Goal: Information Seeking & Learning: Understand process/instructions

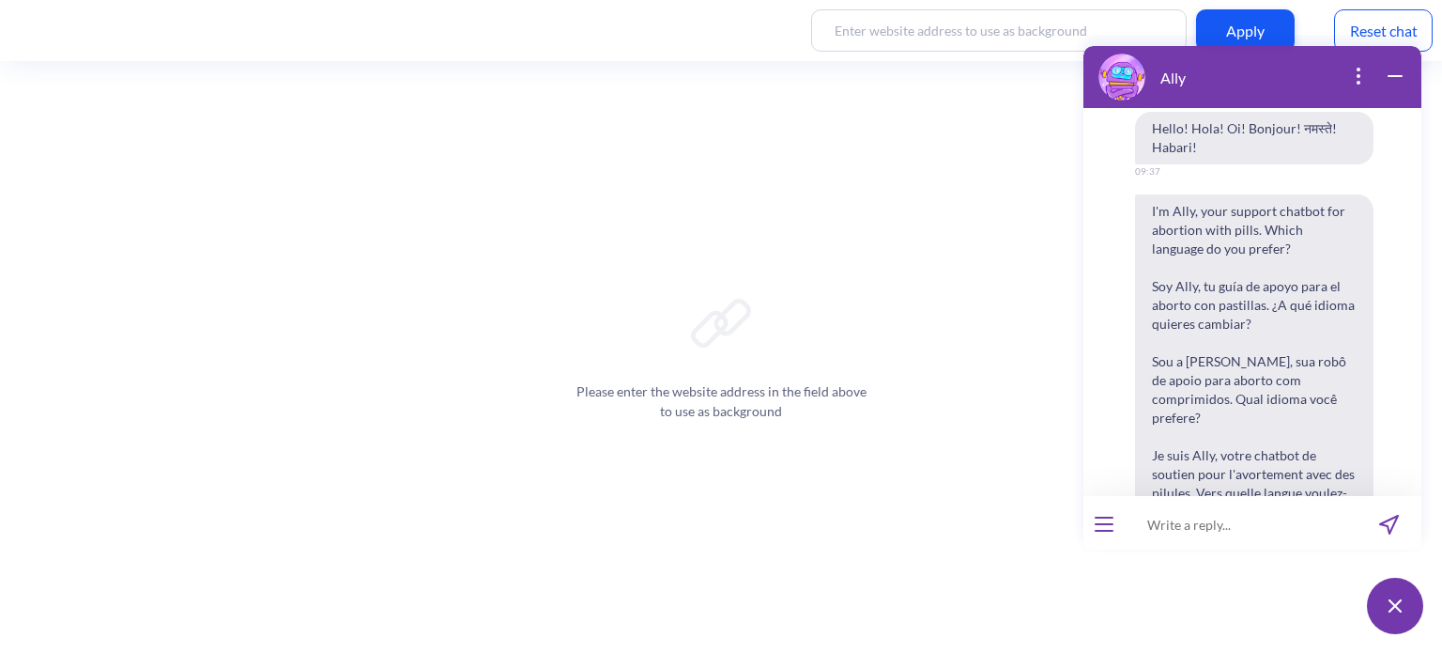
scroll to position [2190, 0]
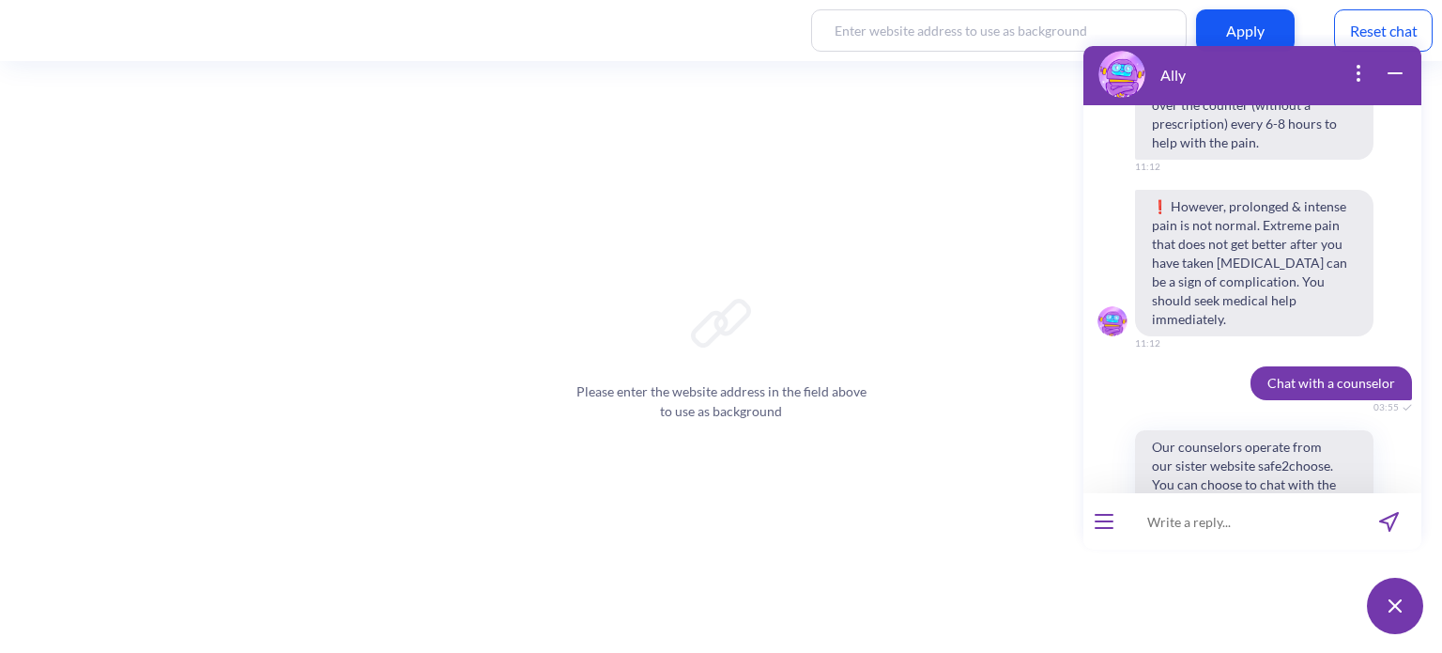
click at [1360, 72] on icon "open popup" at bounding box center [1359, 73] width 2 height 2
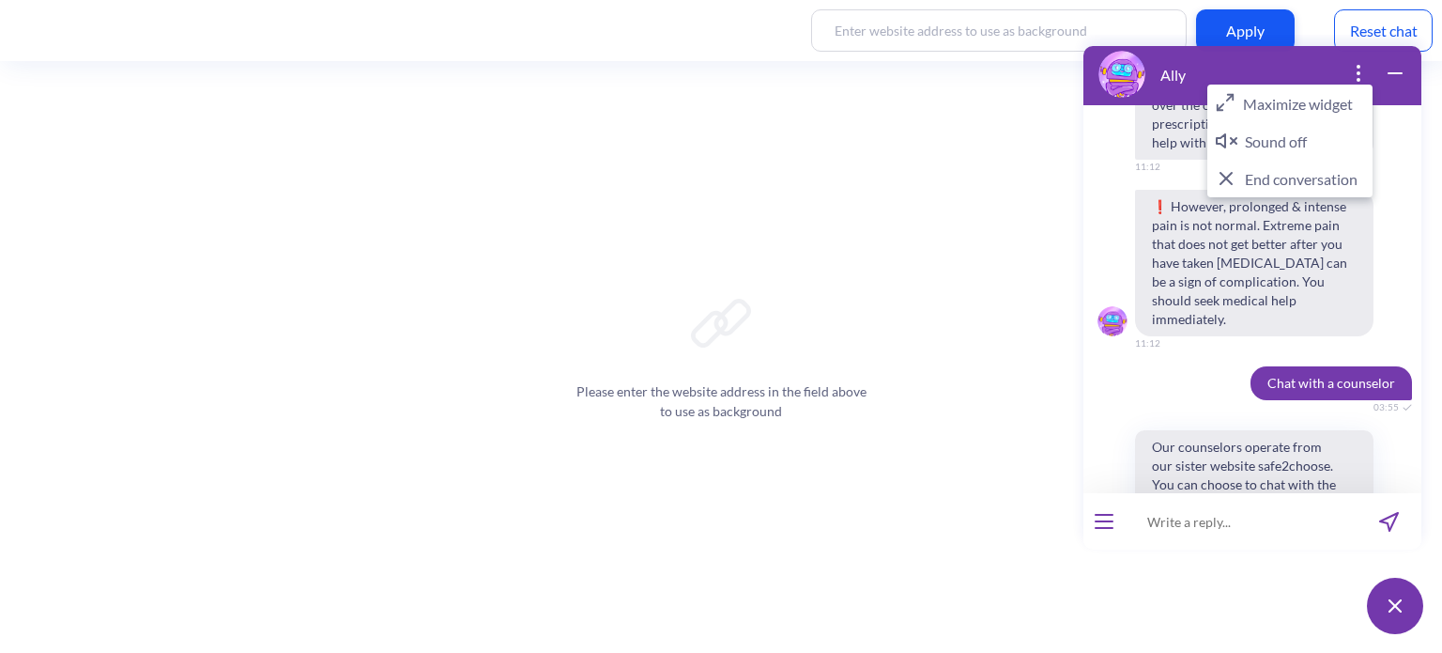
click at [1360, 72] on icon "close popup" at bounding box center [1359, 73] width 2 height 2
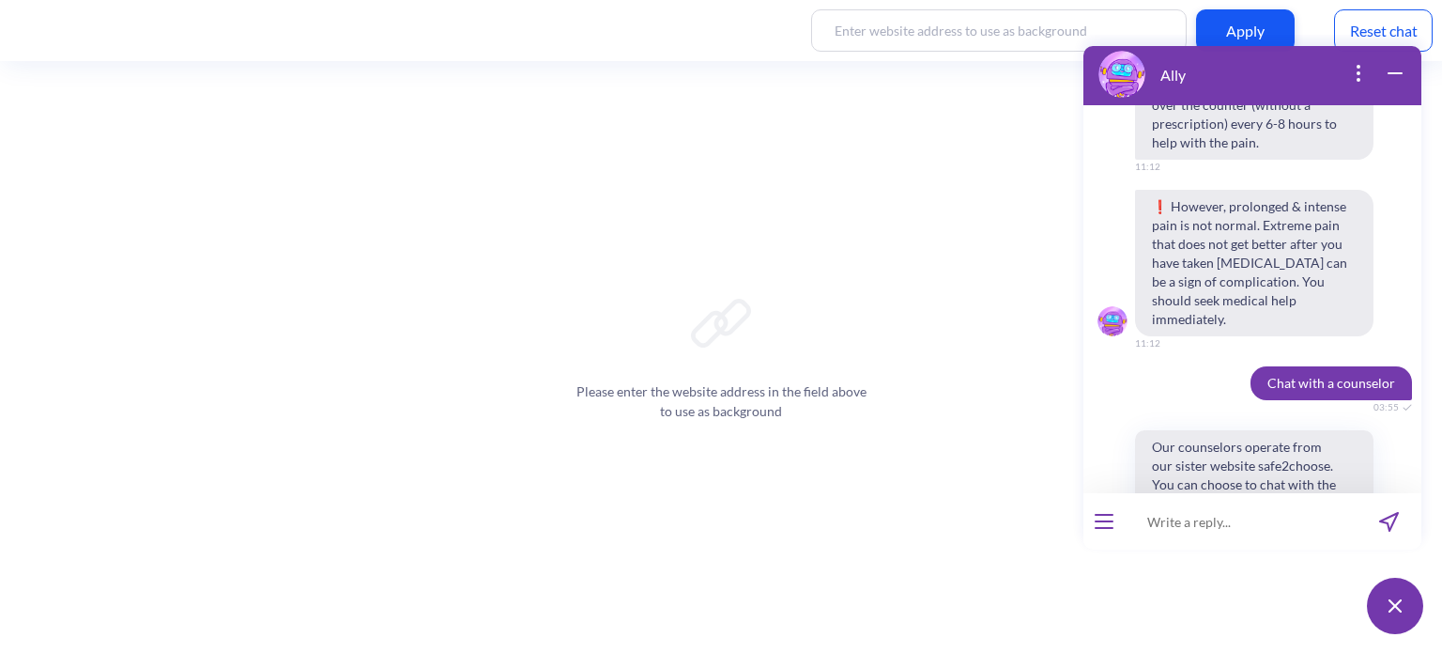
click at [1398, 74] on icon "wrap widget" at bounding box center [1395, 73] width 23 height 23
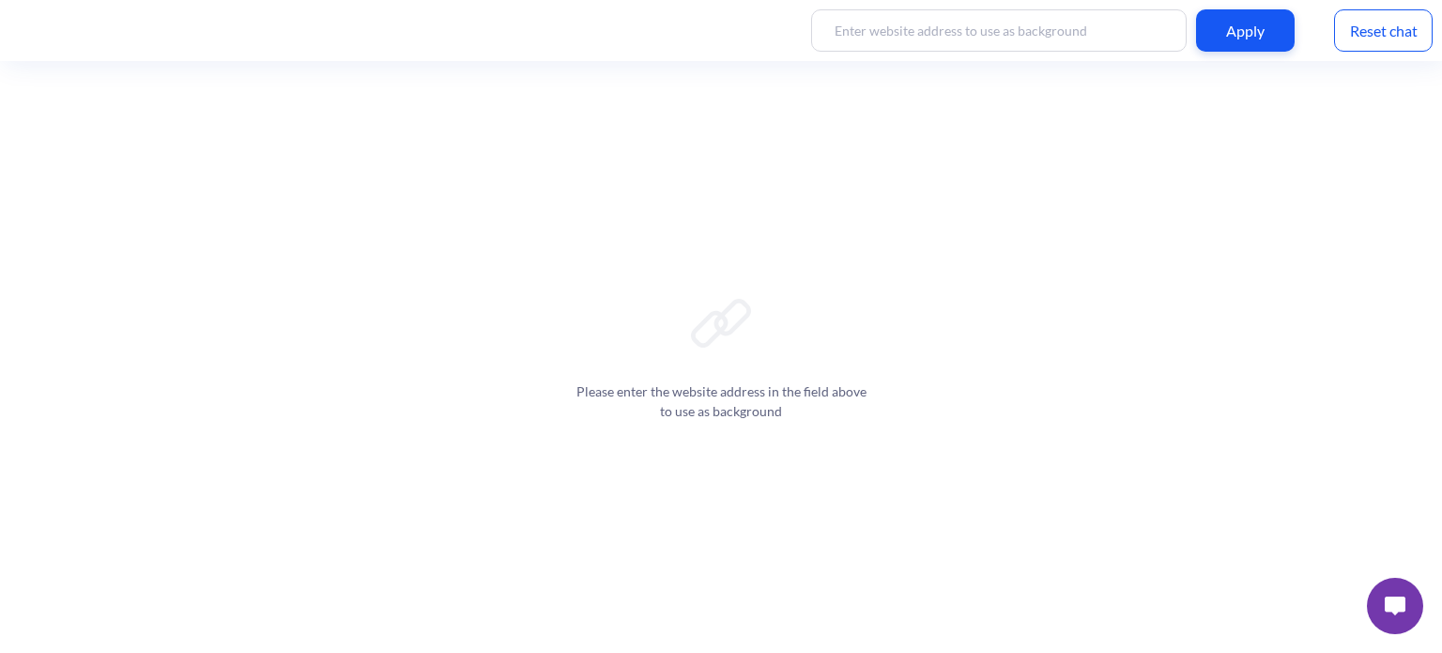
click at [1379, 595] on button at bounding box center [1395, 605] width 56 height 56
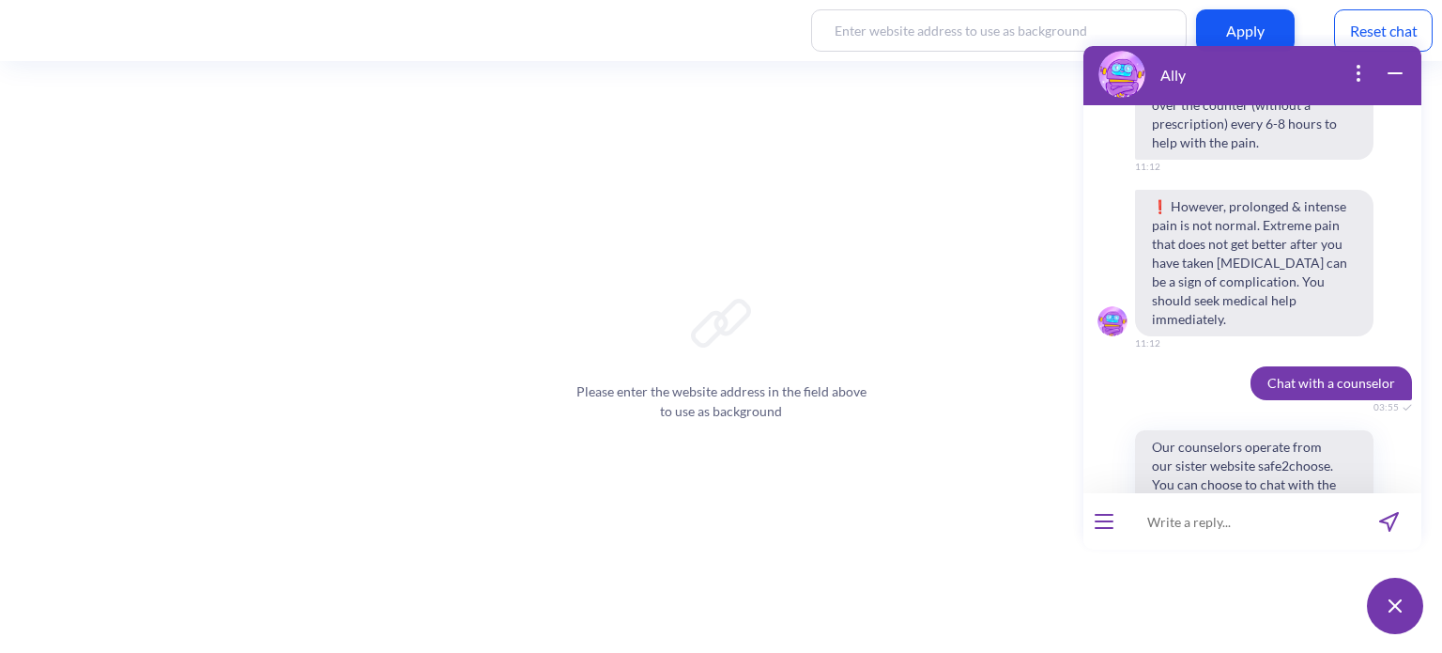
click at [1393, 73] on icon "wrap widget" at bounding box center [1395, 73] width 13 height 0
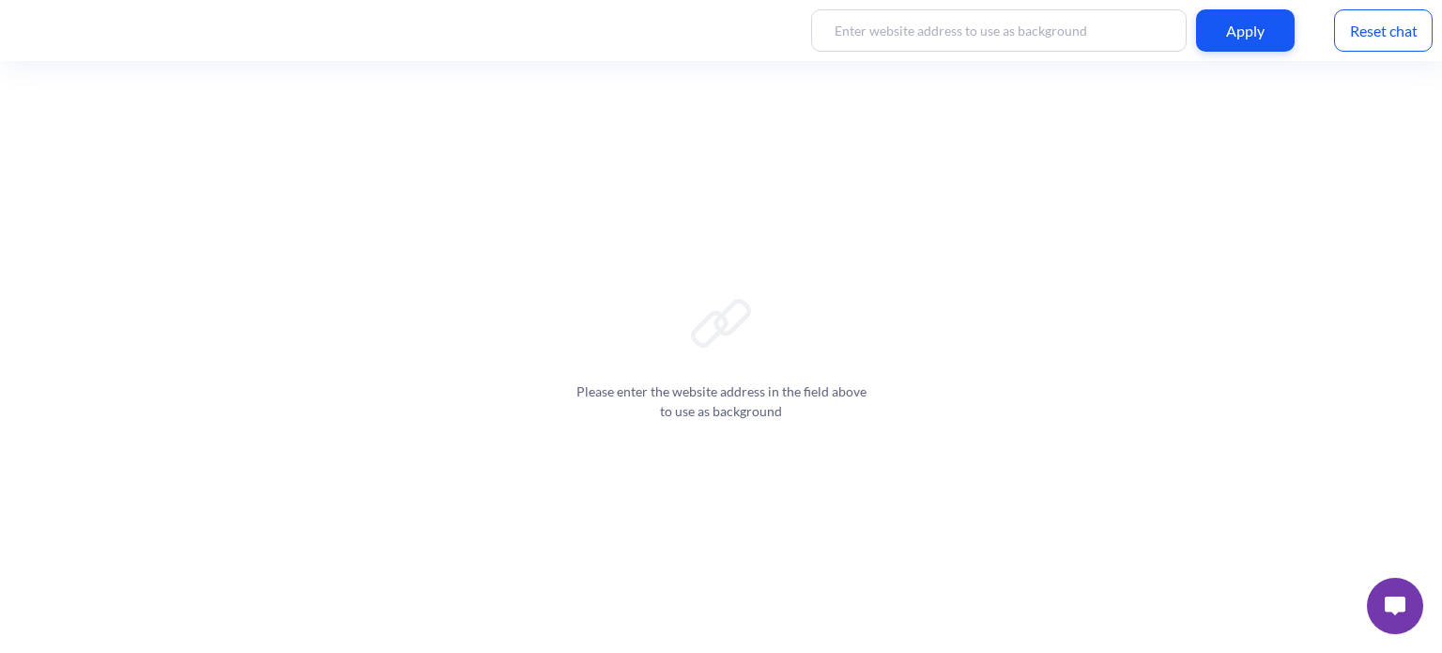
click at [1384, 626] on button at bounding box center [1395, 605] width 56 height 56
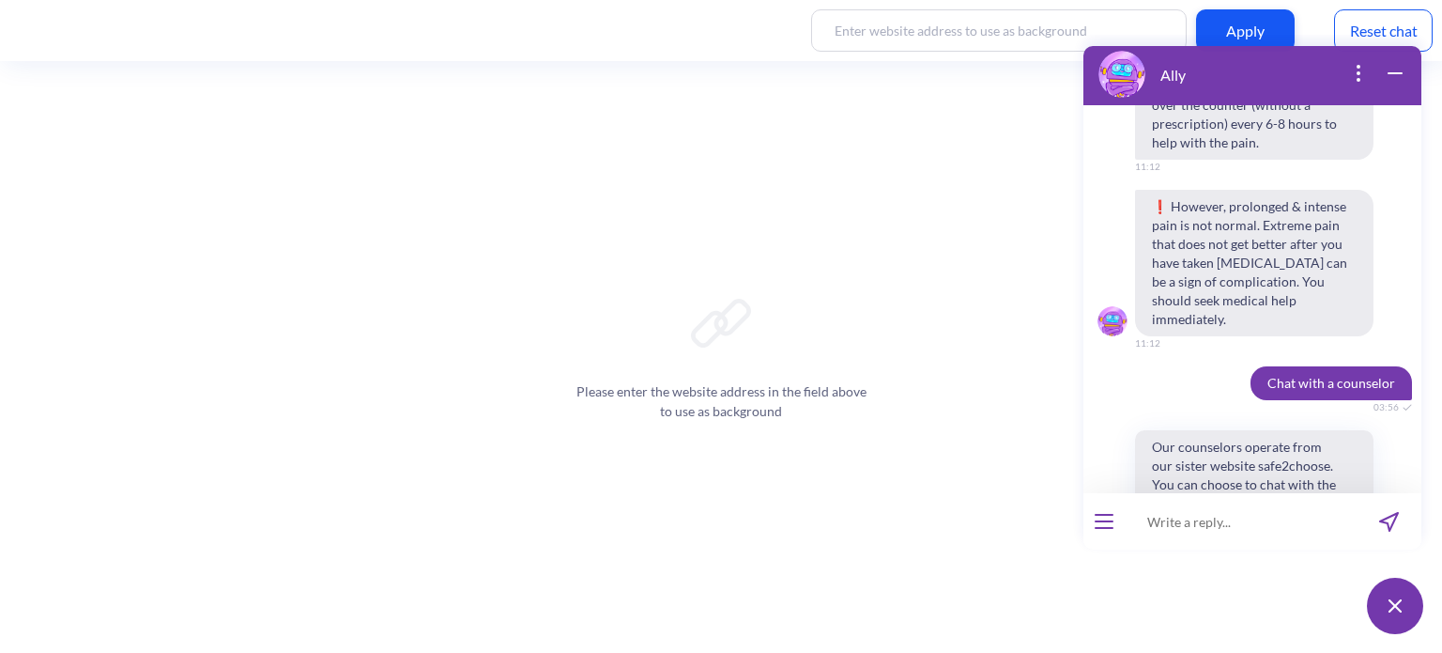
click at [1363, 59] on div "Ally" at bounding box center [1253, 74] width 338 height 62
click at [1360, 79] on icon "open popup" at bounding box center [1359, 80] width 2 height 2
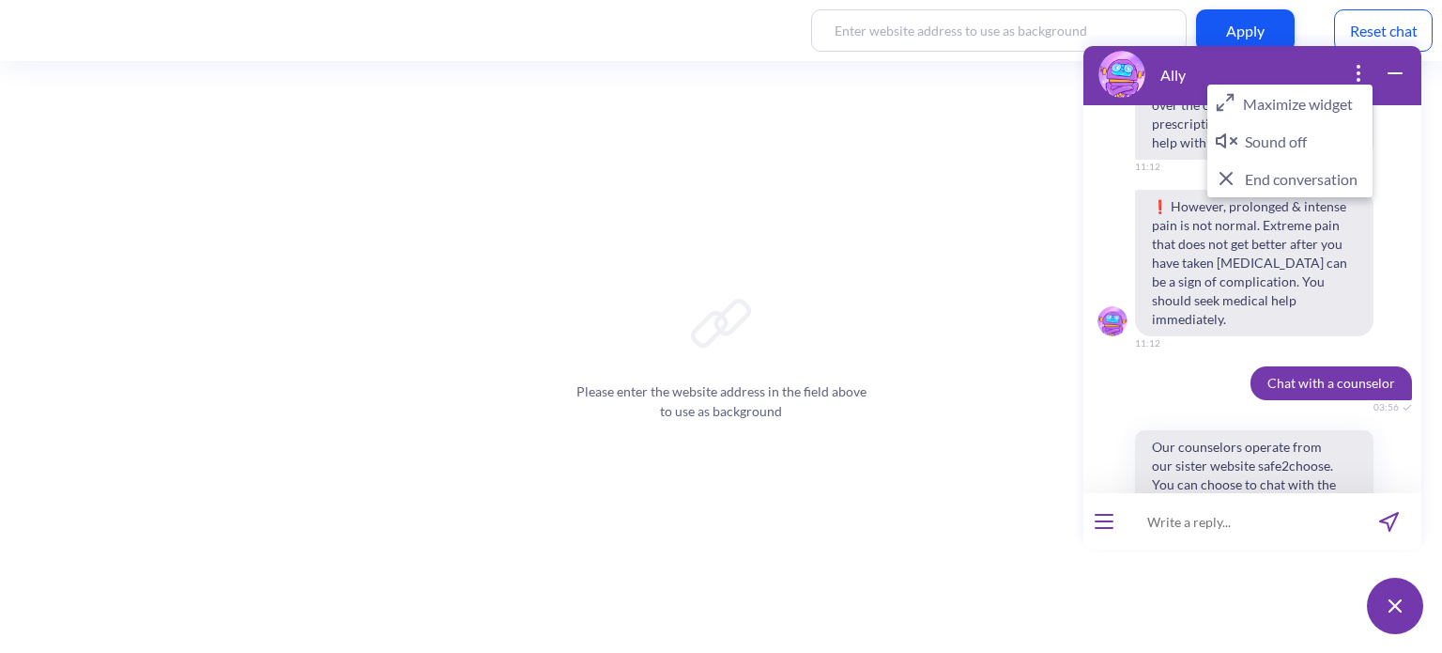
click at [1289, 185] on button "End conversation" at bounding box center [1290, 179] width 165 height 38
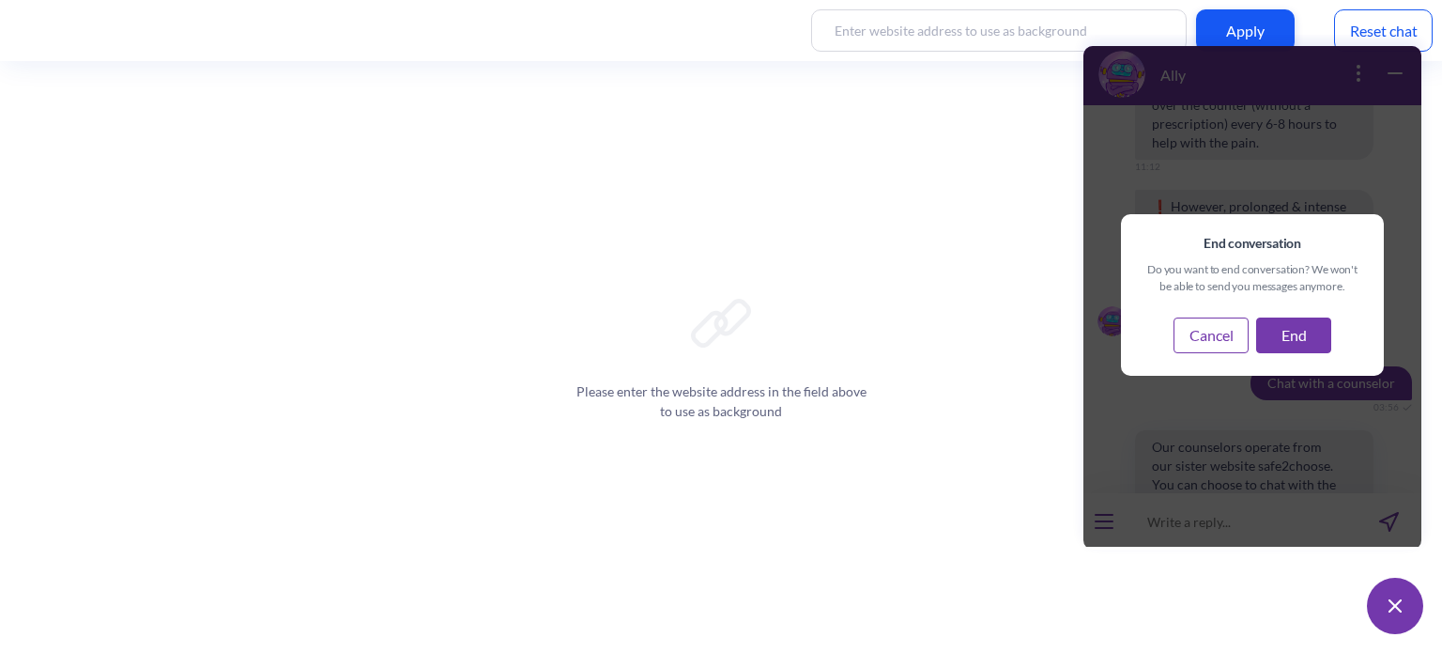
click at [1284, 339] on button "End" at bounding box center [1293, 335] width 75 height 36
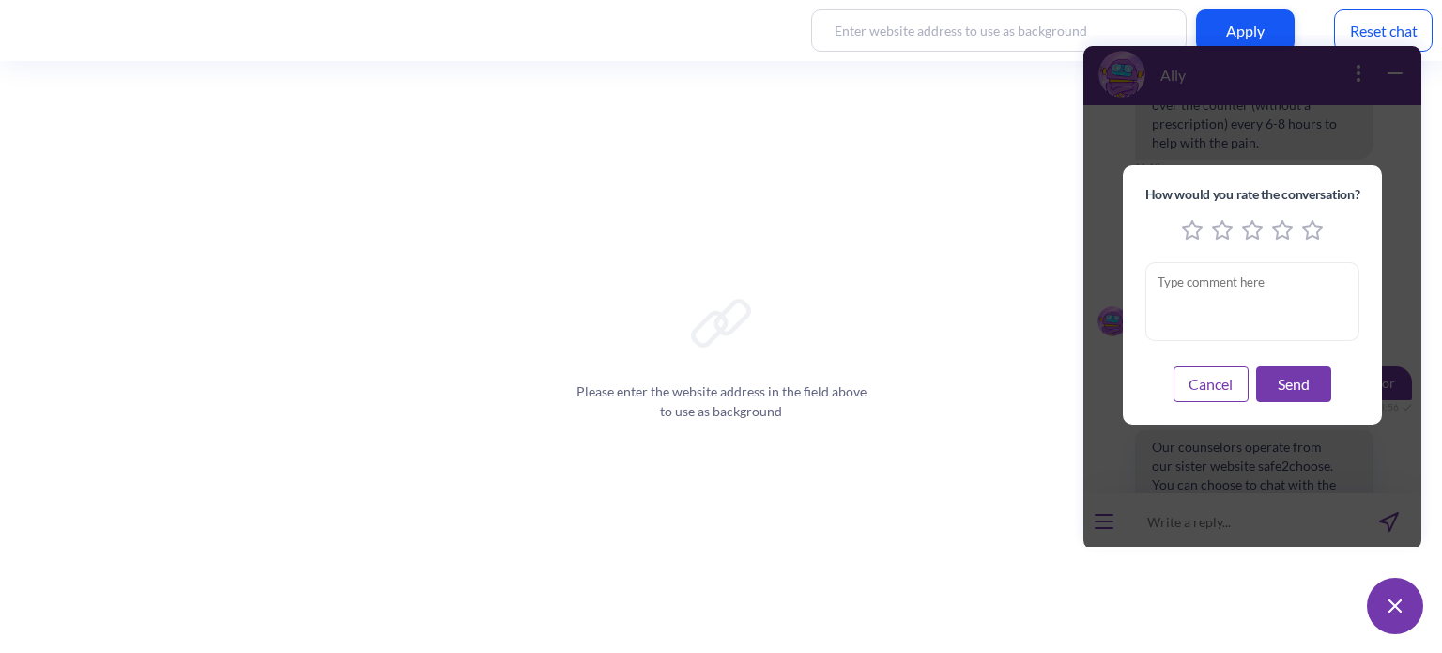
click at [1310, 227] on icon "5 stars" at bounding box center [1312, 230] width 21 height 21
click at [1284, 318] on textarea "feedback modal window" at bounding box center [1253, 301] width 215 height 79
type textarea "test from Ned"
click at [1283, 409] on div "How would you rate the conversation? test from Ned Cancel Send" at bounding box center [1253, 294] width 260 height 259
click at [1289, 385] on button "Send" at bounding box center [1293, 384] width 75 height 36
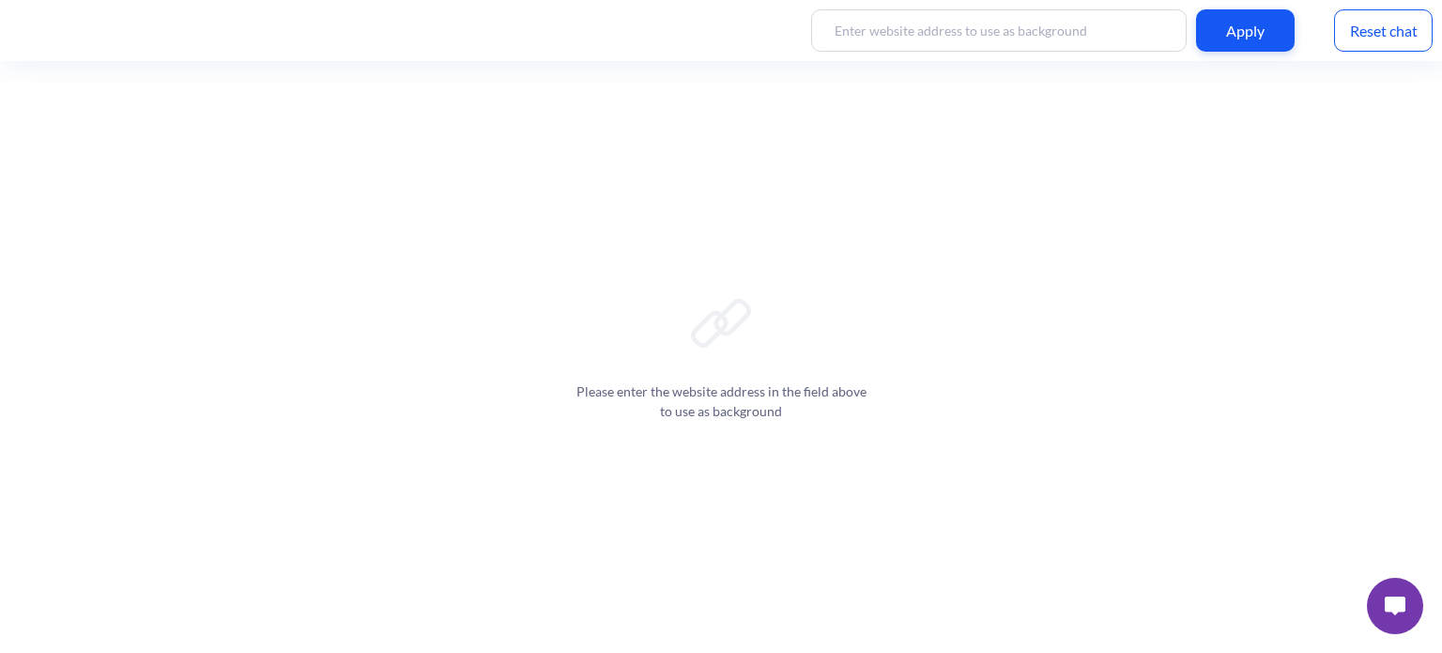
click at [1316, 223] on div "Please enter the website address in the field above to use as background" at bounding box center [721, 357] width 1442 height 592
click at [1381, 29] on div "Reset chat" at bounding box center [1383, 30] width 99 height 42
click at [1407, 613] on button at bounding box center [1395, 605] width 56 height 56
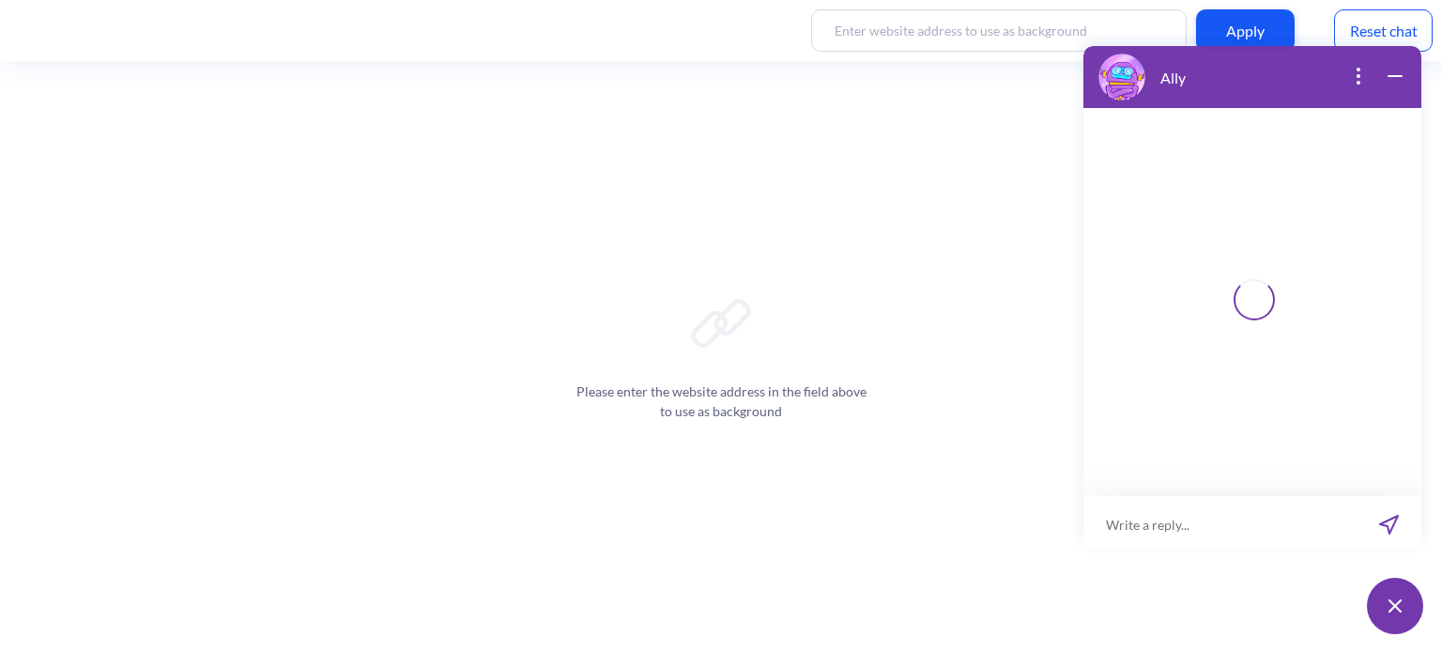
scroll to position [3, 0]
click at [1356, 68] on icon "open popup" at bounding box center [1358, 73] width 23 height 23
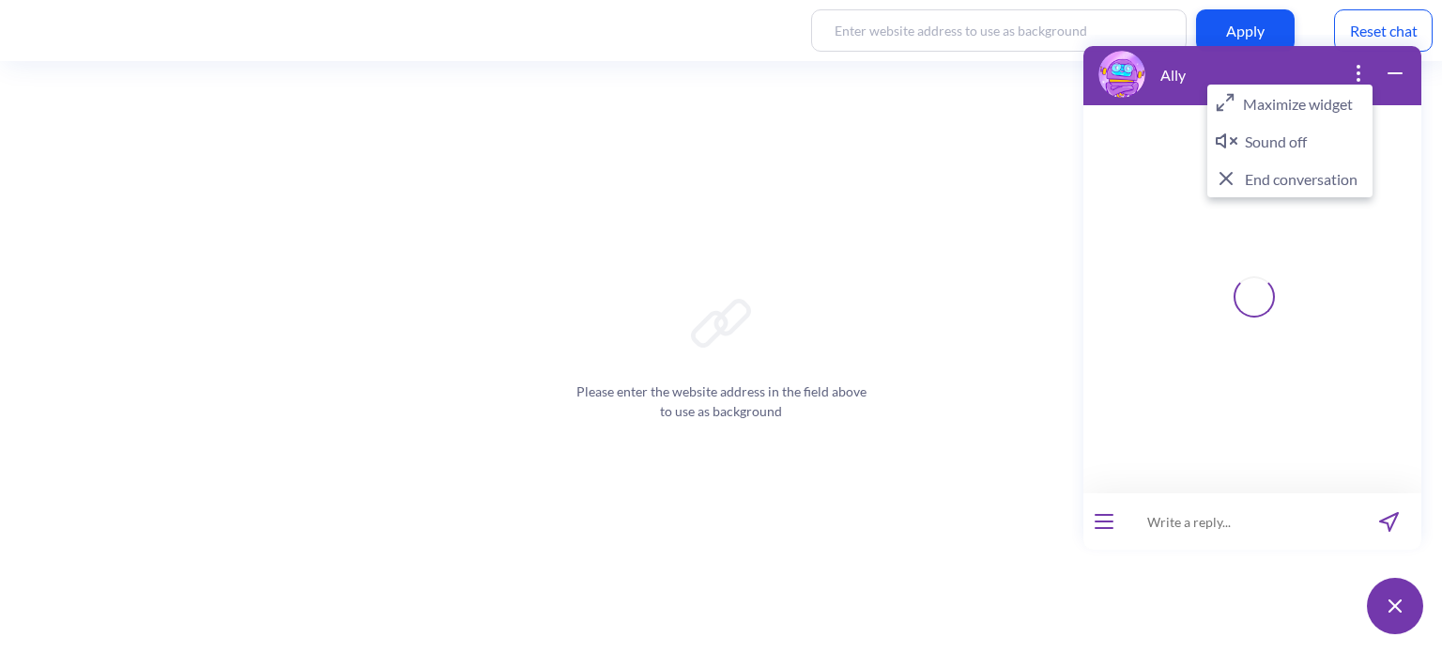
click at [1397, 70] on icon "wrap widget" at bounding box center [1395, 73] width 23 height 23
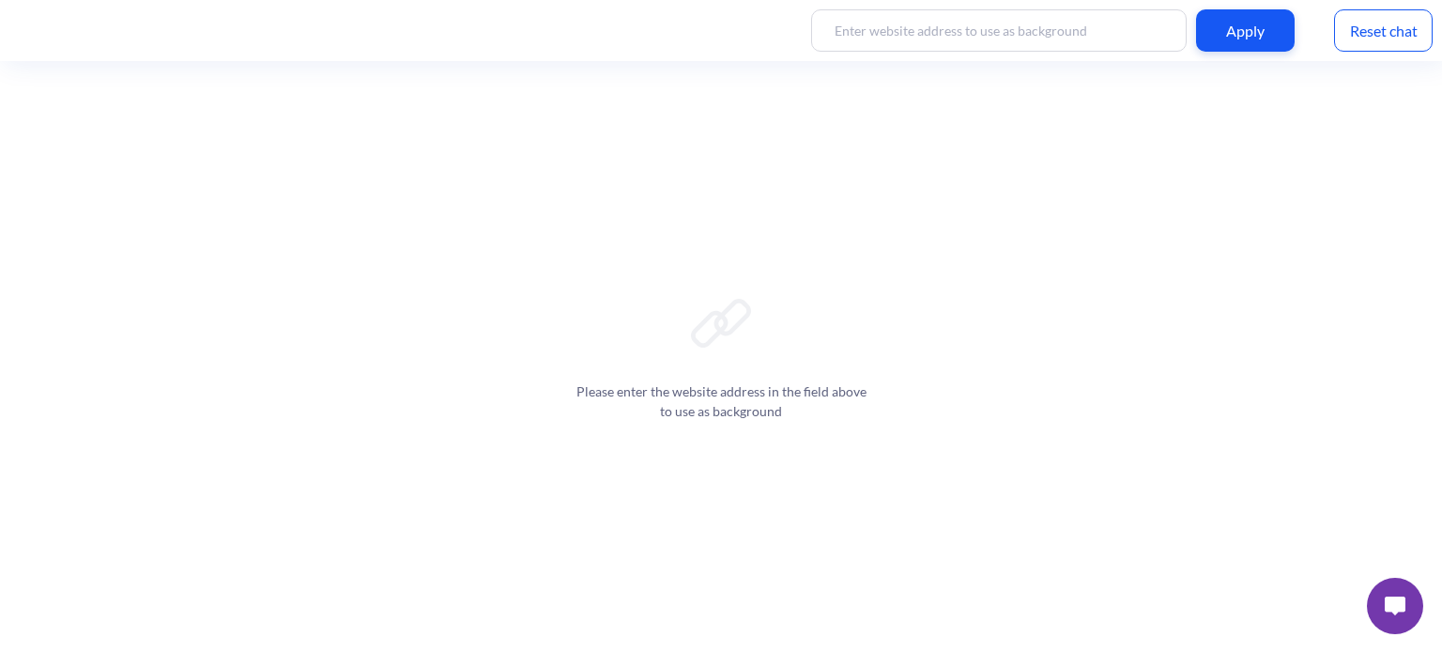
click at [1393, 608] on img at bounding box center [1395, 605] width 21 height 19
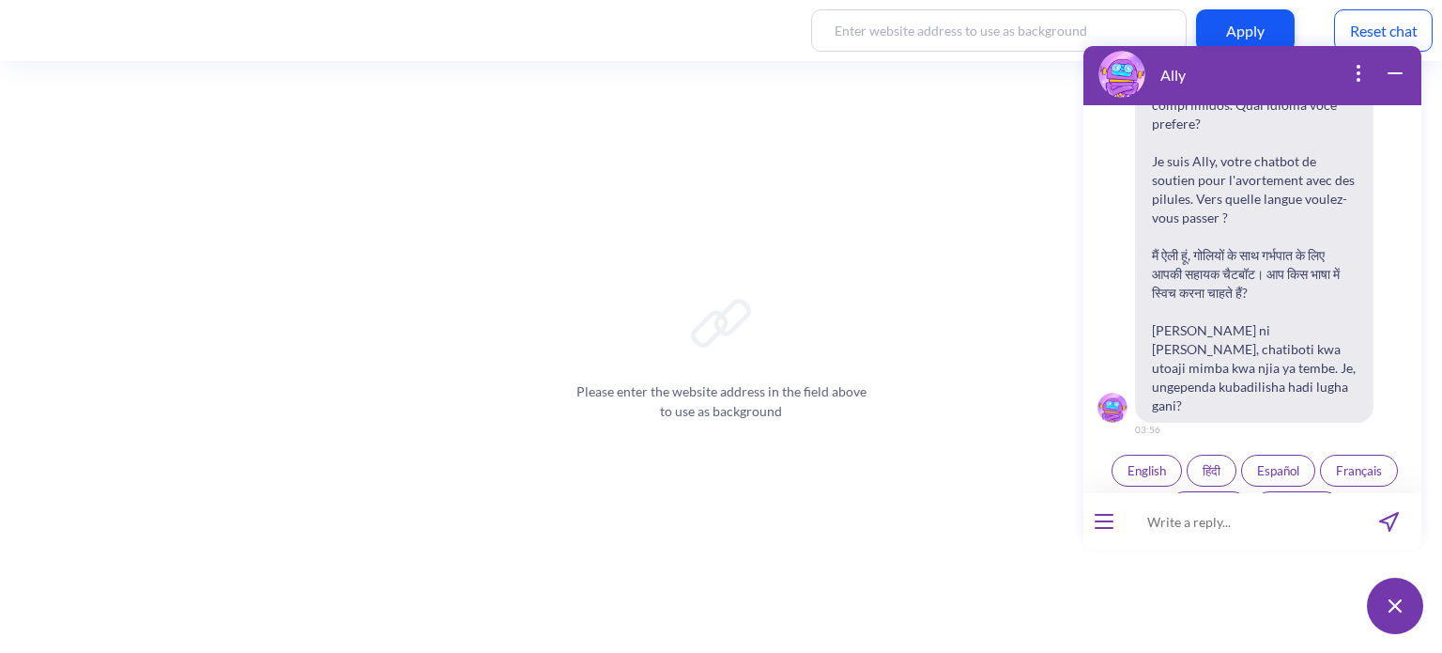
click at [1104, 530] on div at bounding box center [1104, 521] width 41 height 56
click at [1104, 520] on icon "open menu" at bounding box center [1104, 521] width 19 height 2
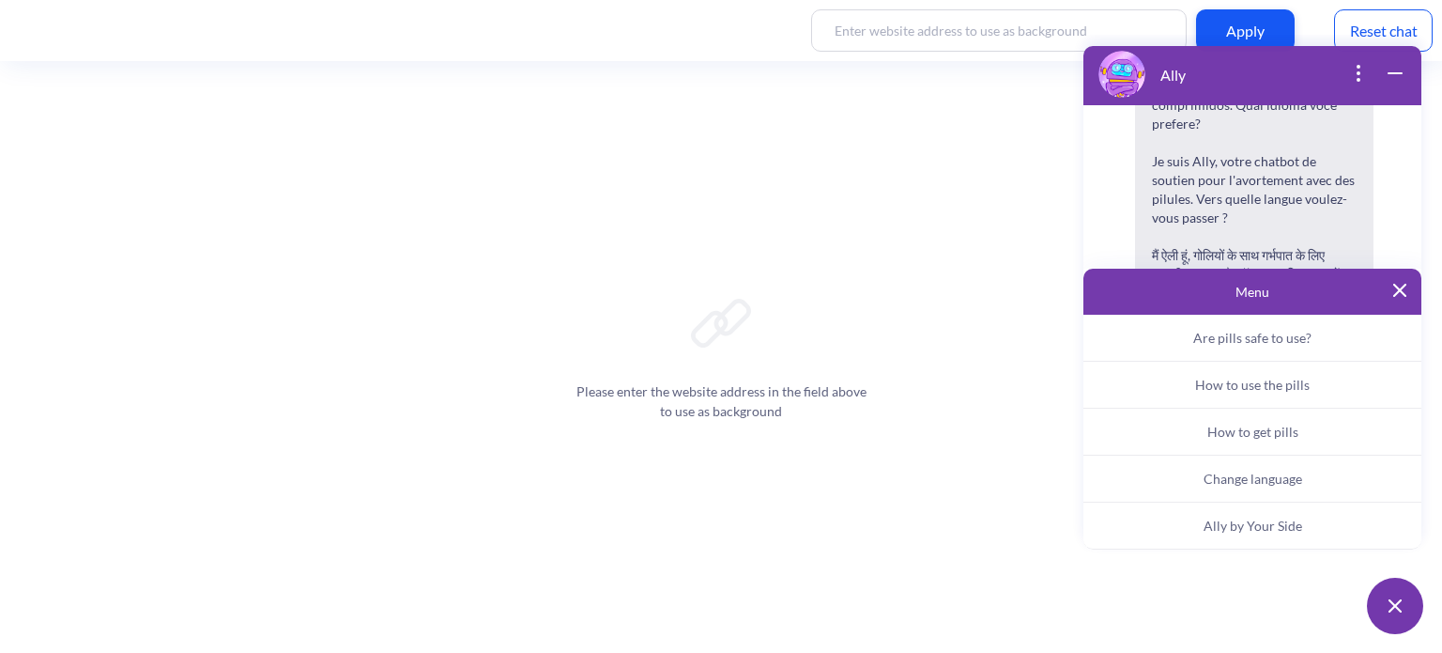
click at [1232, 529] on span "Ally by Your Side" at bounding box center [1253, 525] width 99 height 16
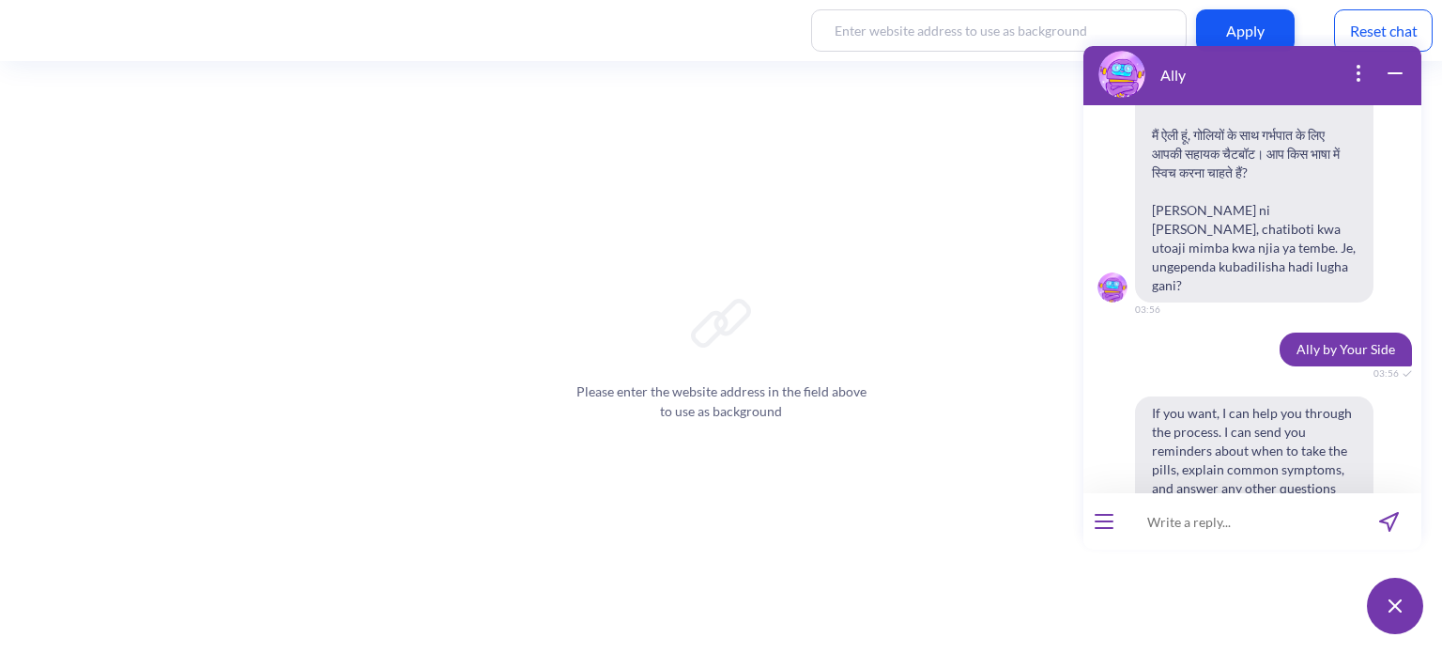
scroll to position [422, 0]
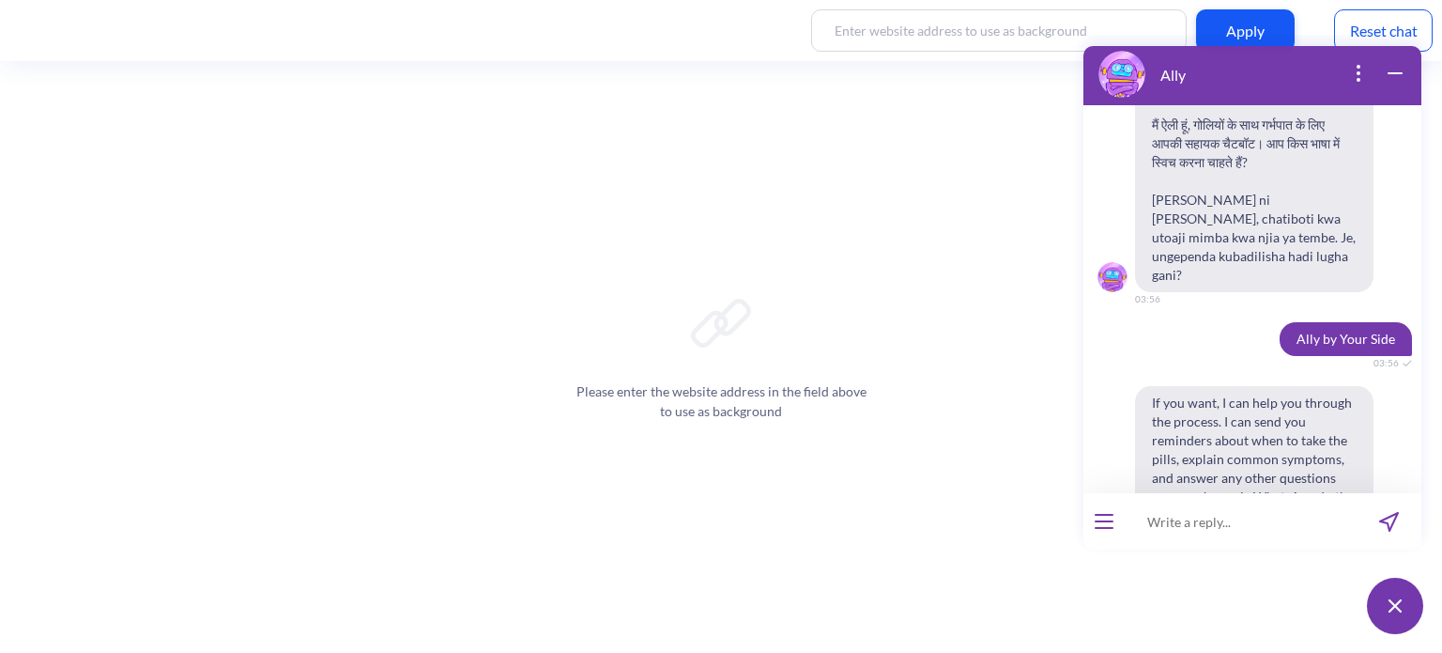
click at [1213, 521] on input at bounding box center [1241, 521] width 232 height 56
type input "can we speak in french"
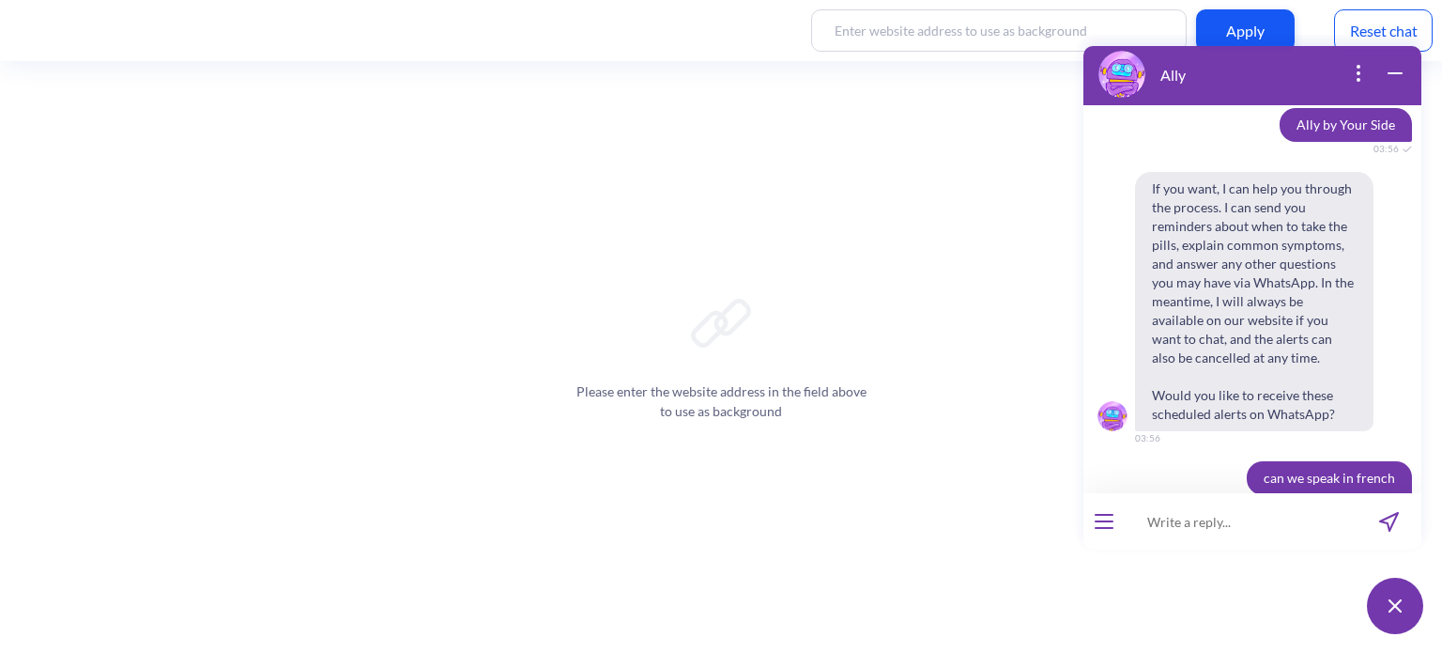
scroll to position [791, 0]
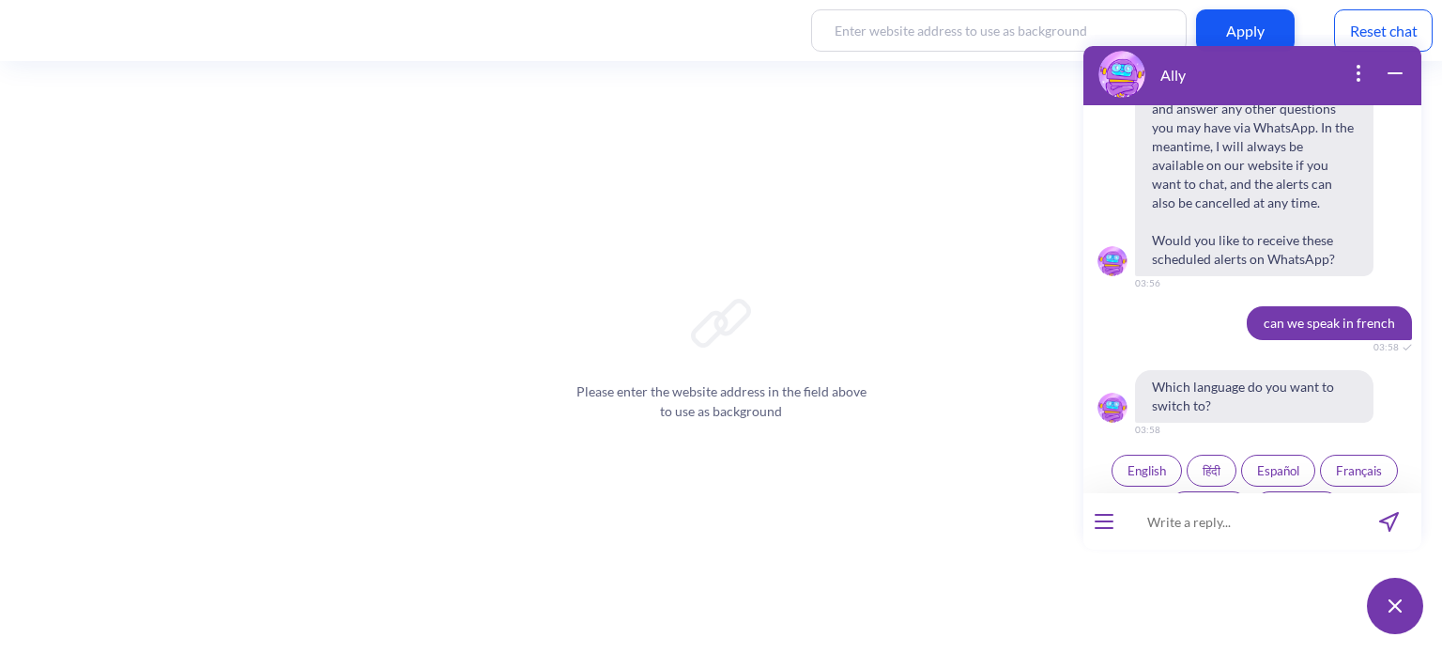
click at [1338, 463] on span "Français" at bounding box center [1359, 470] width 46 height 15
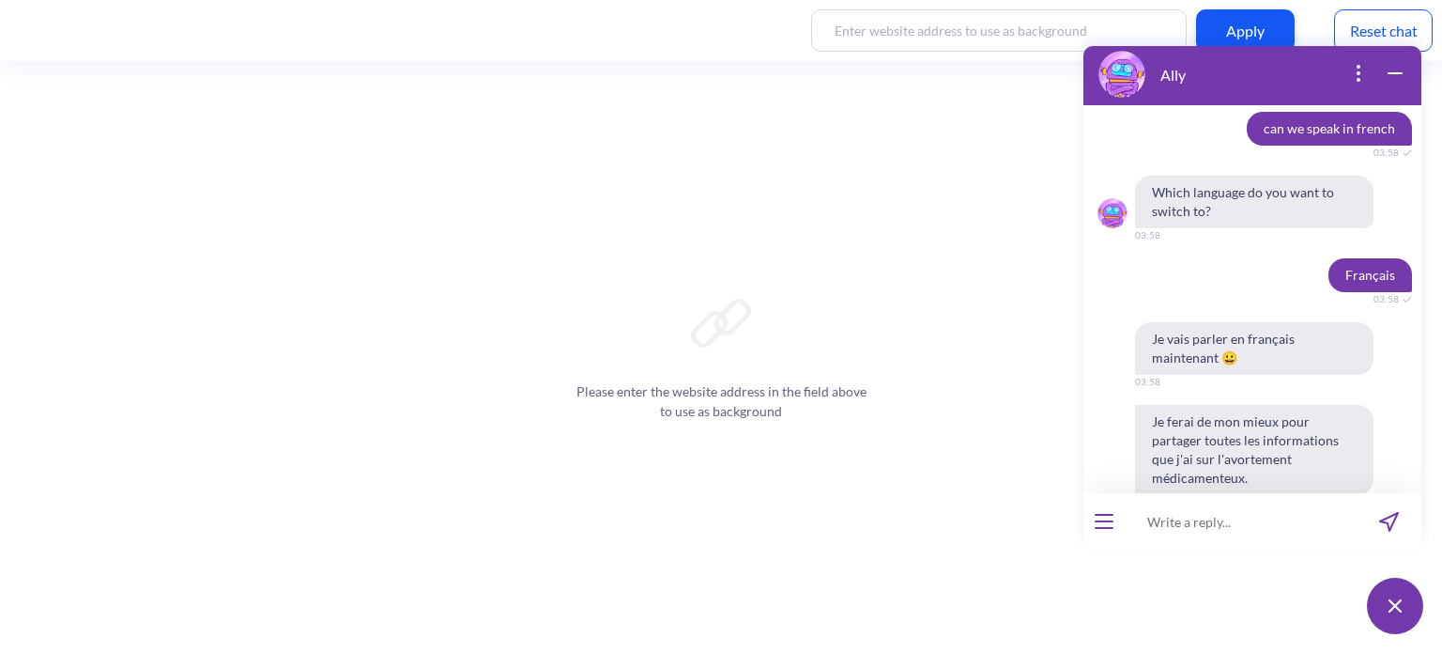
scroll to position [1157, 0]
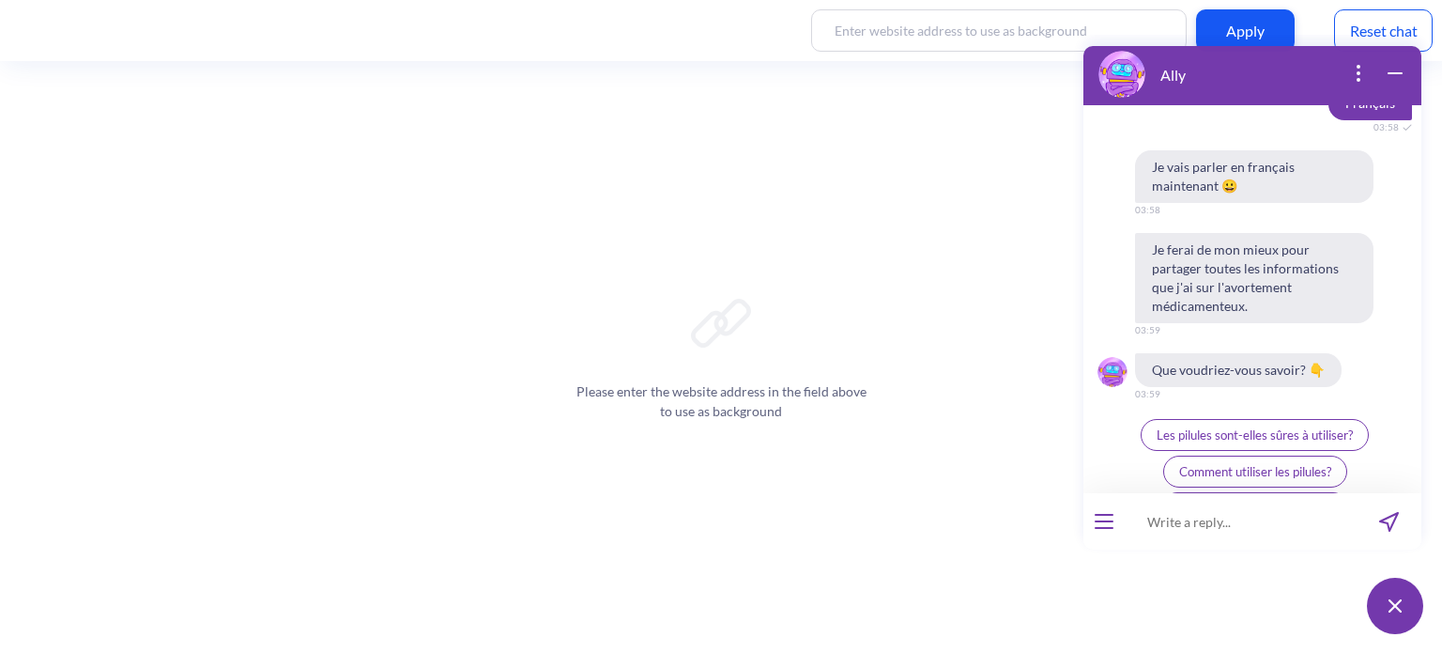
click at [1098, 527] on icon "open menu" at bounding box center [1104, 528] width 19 height 2
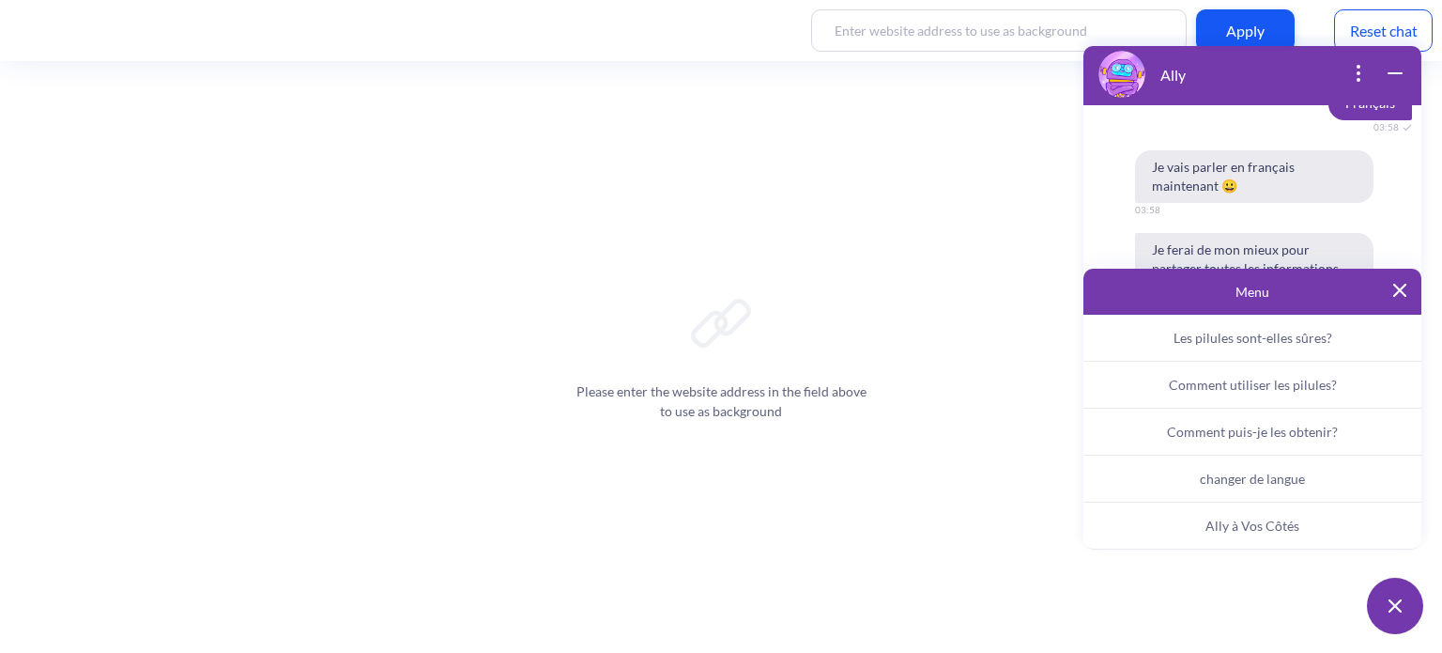
click at [1193, 525] on button "Ally à Vos Côtés" at bounding box center [1253, 525] width 338 height 47
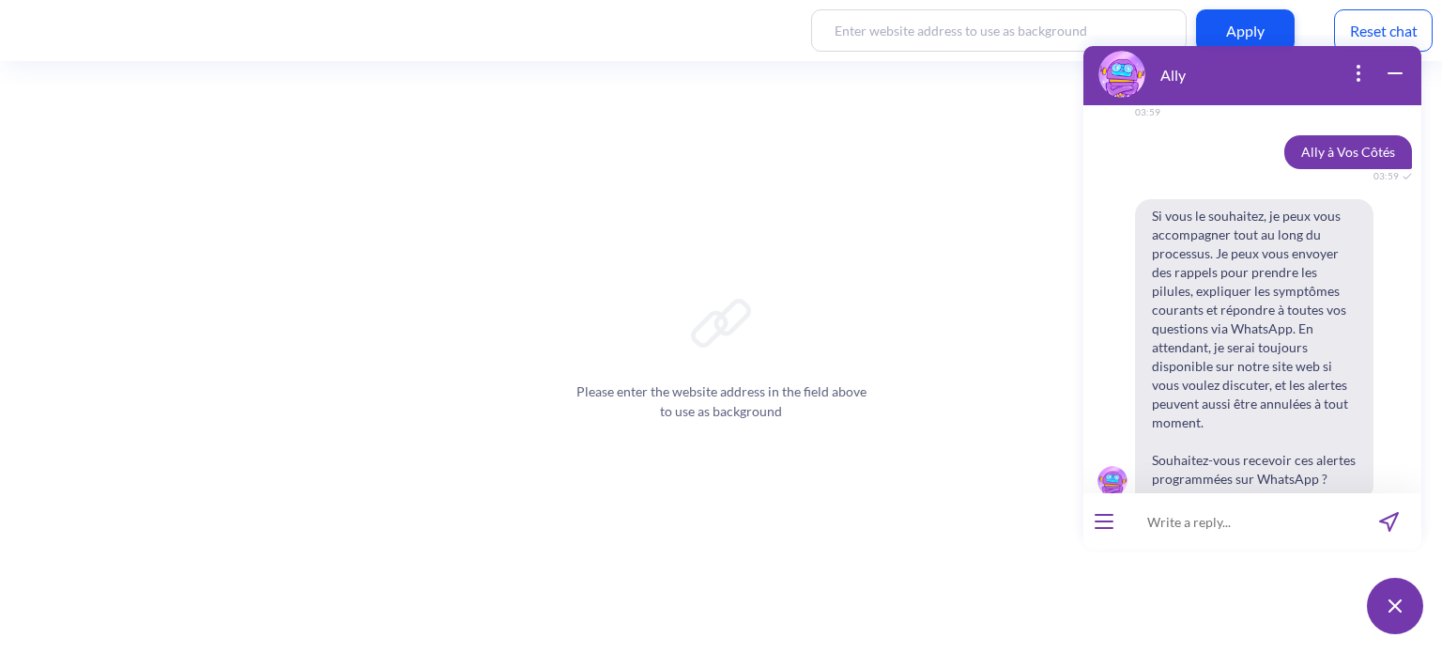
scroll to position [1456, 0]
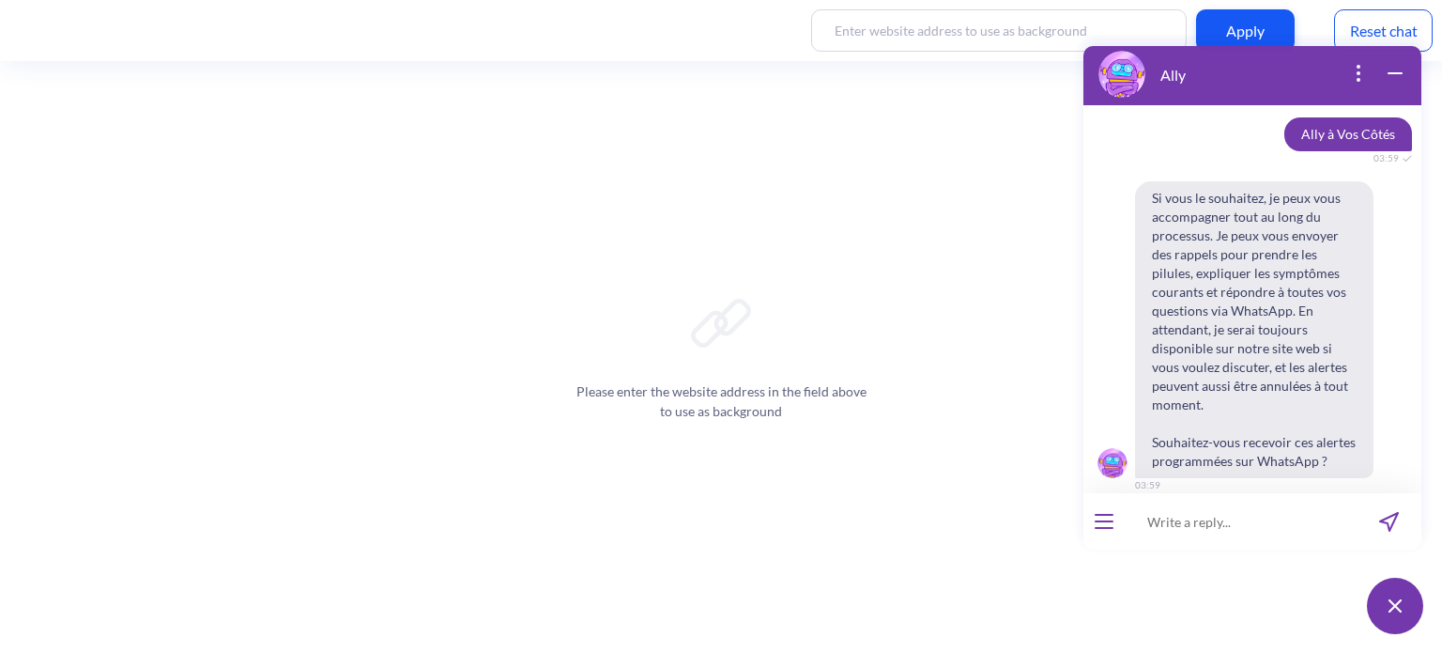
click at [1220, 510] on button "Oui" at bounding box center [1226, 526] width 52 height 32
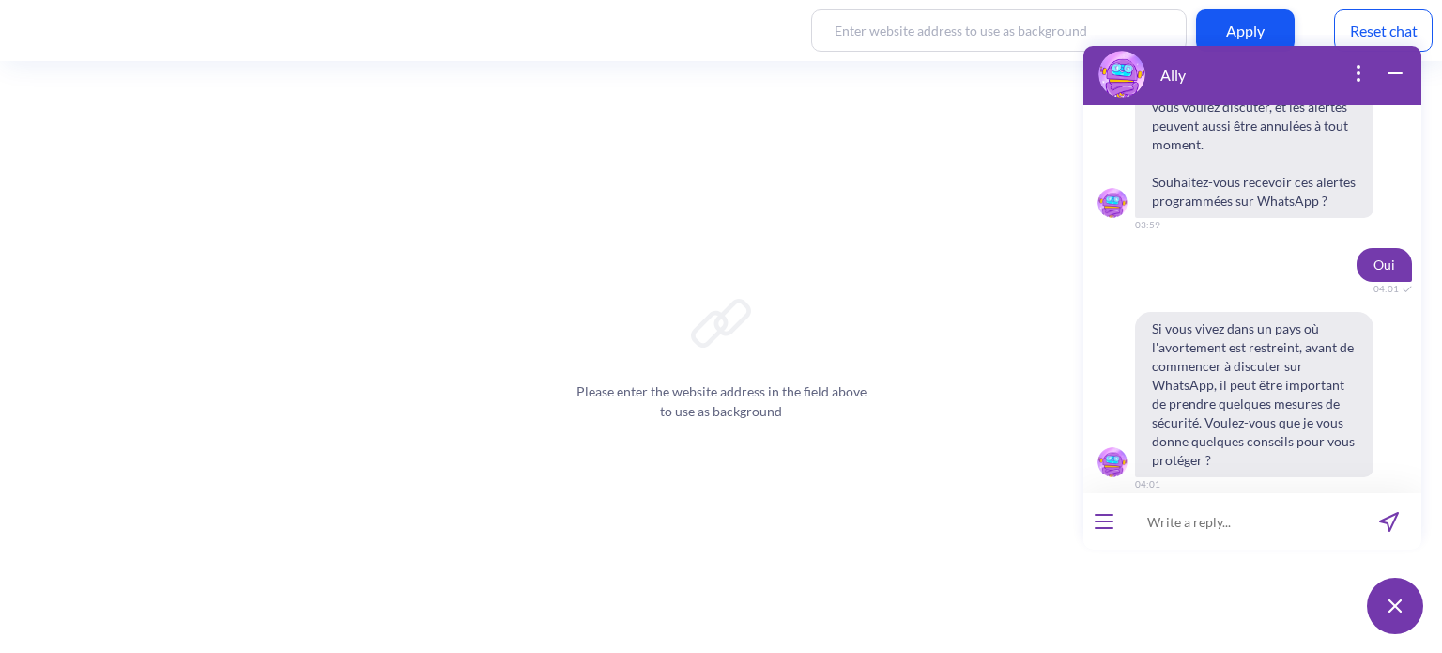
scroll to position [1716, 0]
click at [1216, 518] on span "Oui" at bounding box center [1226, 525] width 20 height 15
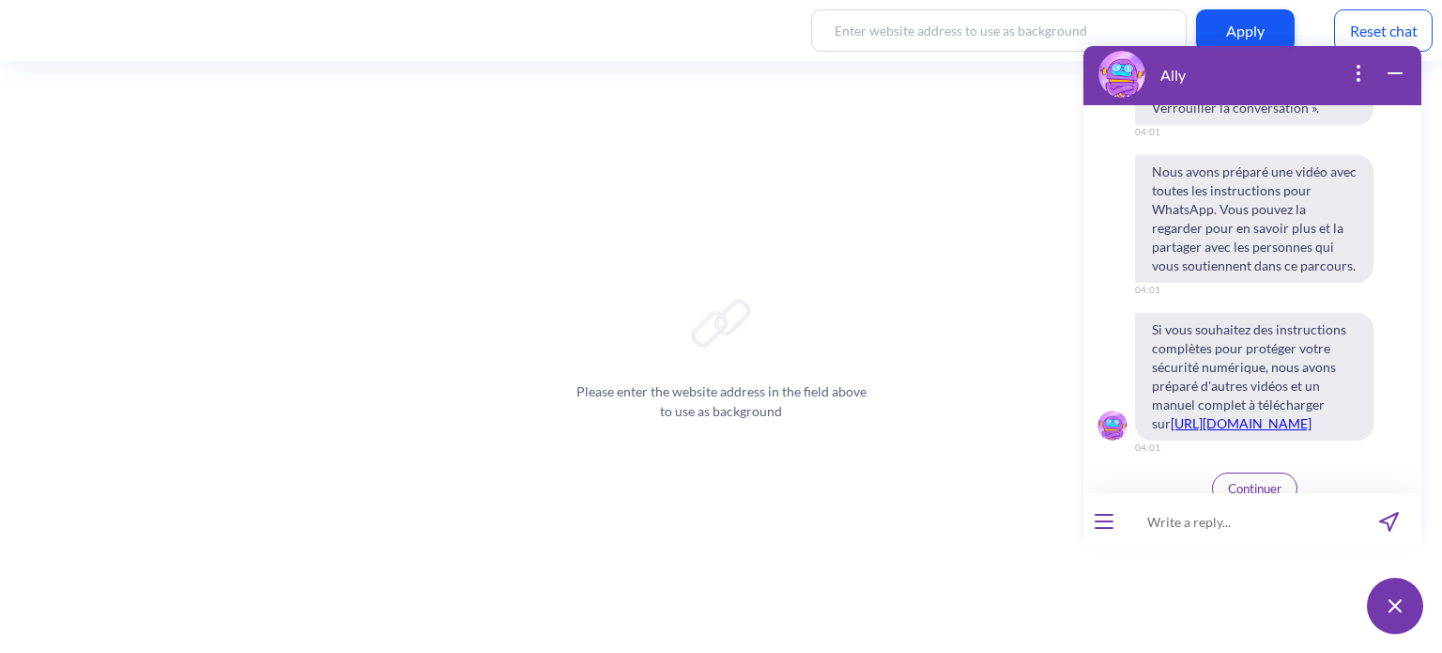
scroll to position [2440, 0]
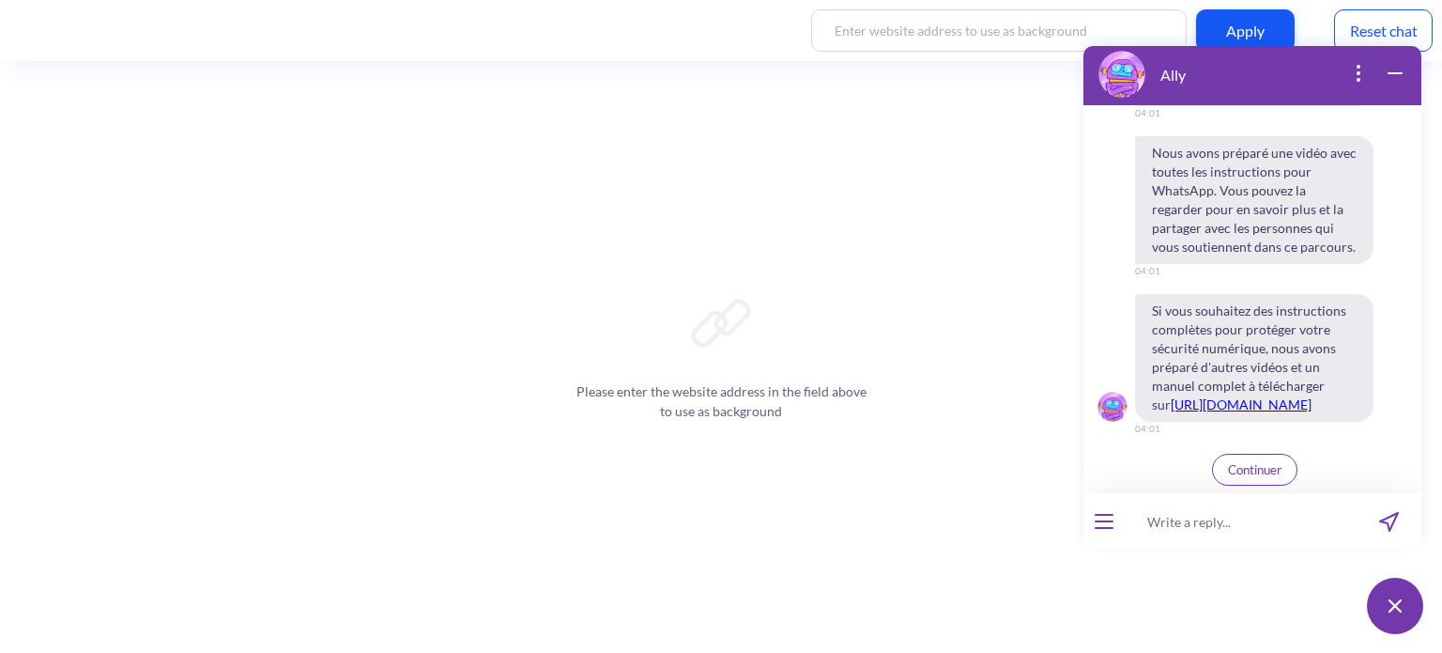
click at [1247, 396] on link "[URL][DOMAIN_NAME]" at bounding box center [1241, 404] width 141 height 16
click at [1236, 476] on button "Continuer" at bounding box center [1254, 470] width 85 height 32
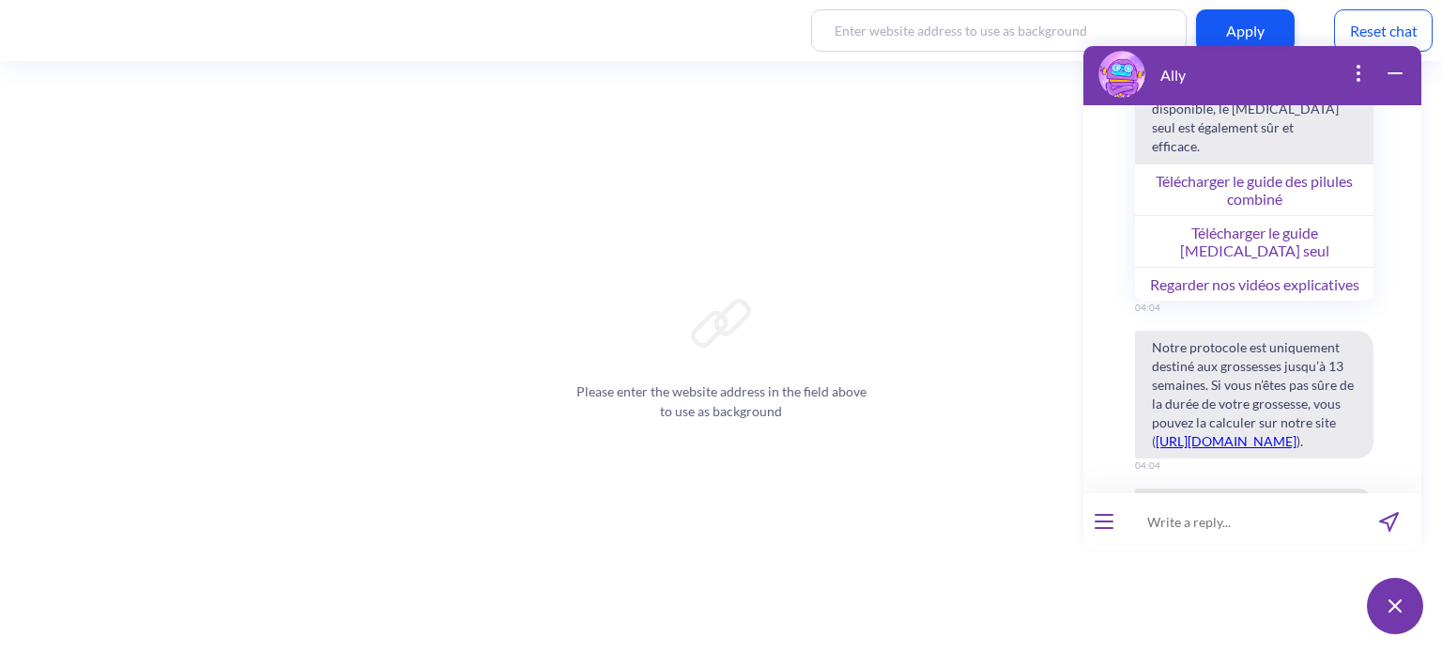
scroll to position [3147, 0]
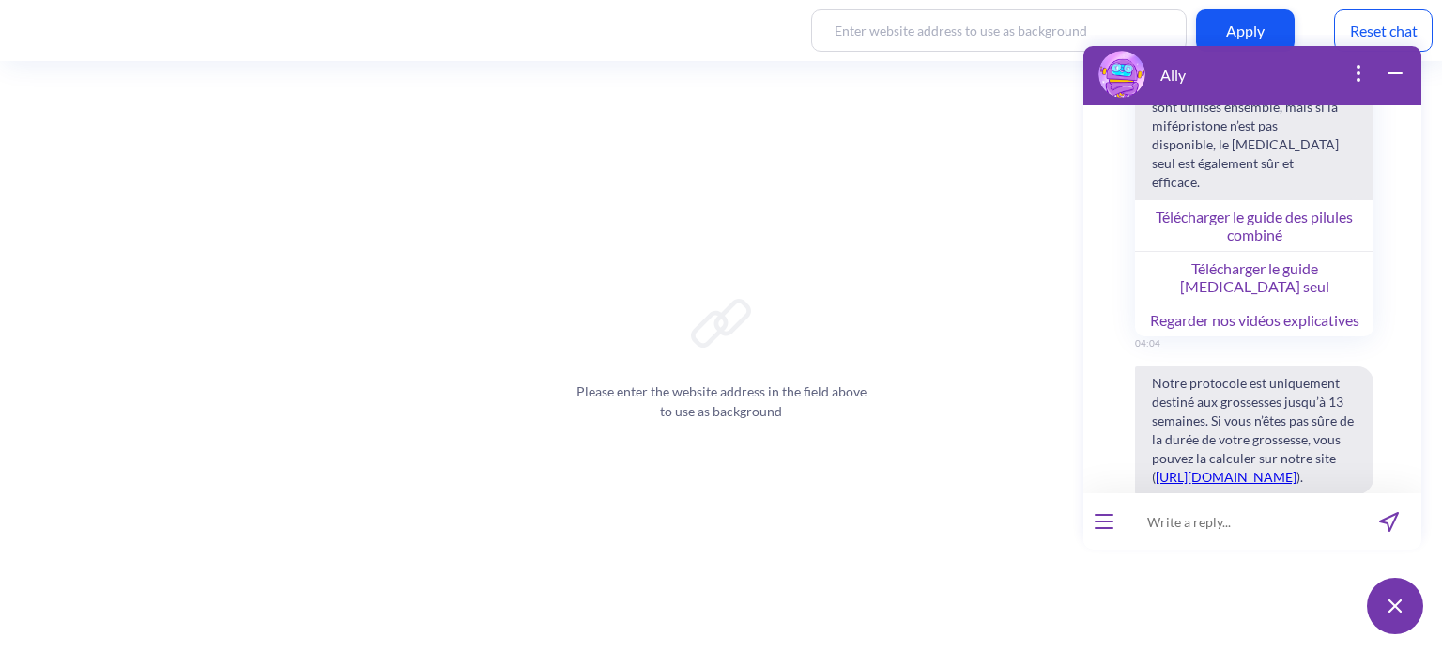
click at [1250, 199] on button "Télécharger le guide des pilules combiné" at bounding box center [1254, 225] width 238 height 52
click at [1256, 251] on button "Télécharger le guide [MEDICAL_DATA] seul" at bounding box center [1254, 277] width 238 height 52
click at [1254, 302] on button "Regarder nos vidéos explicatives" at bounding box center [1254, 319] width 238 height 34
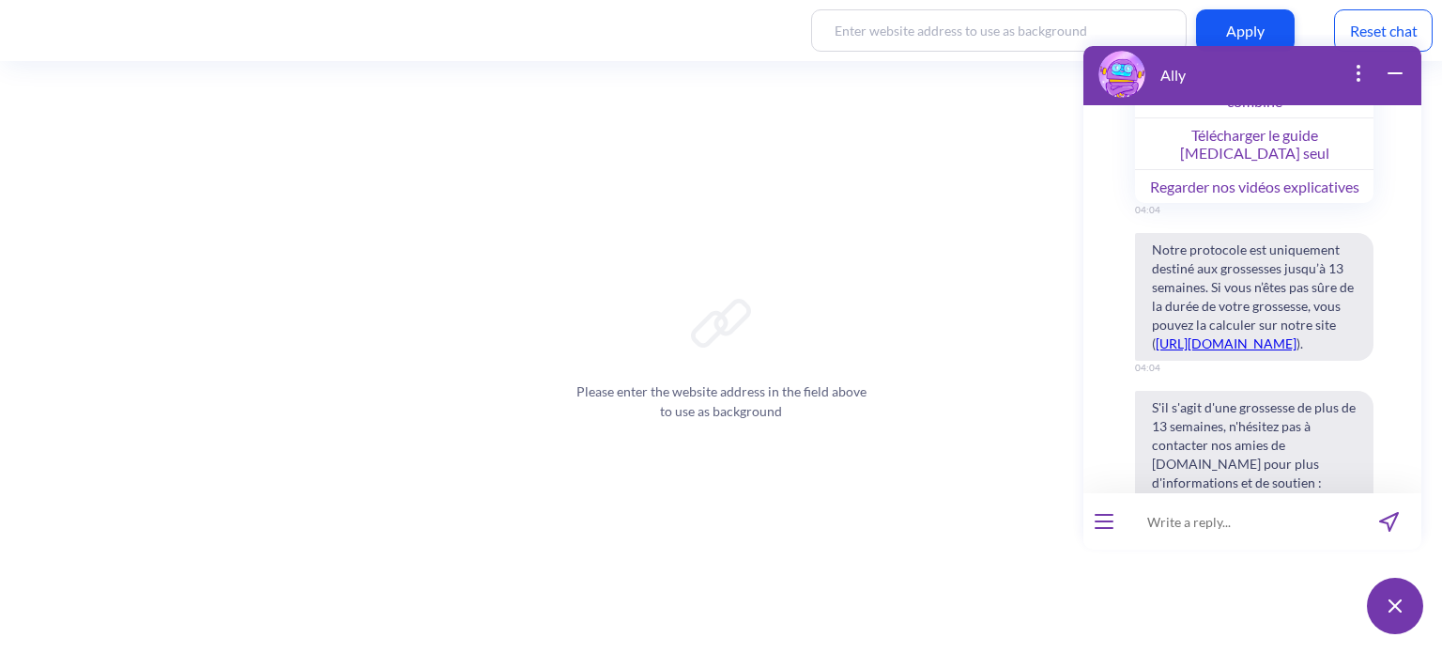
scroll to position [3516, 0]
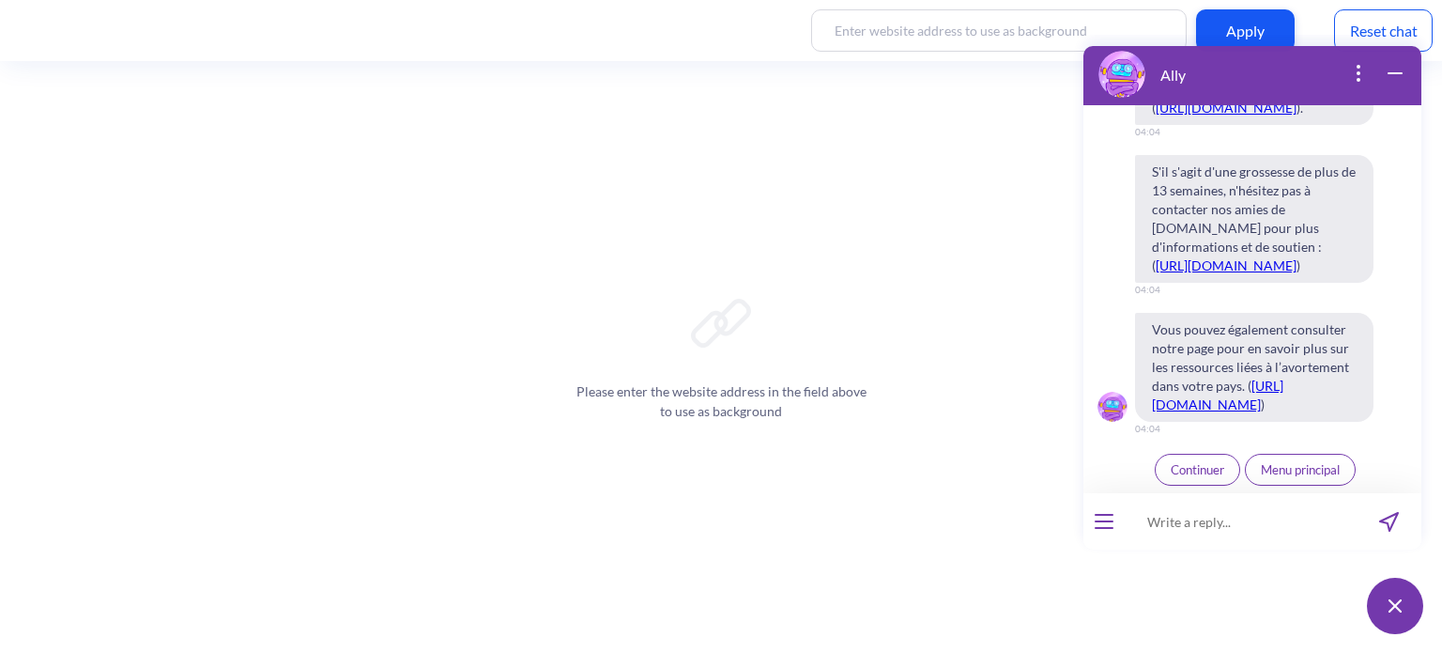
click at [1200, 469] on span "Continuer" at bounding box center [1198, 469] width 54 height 15
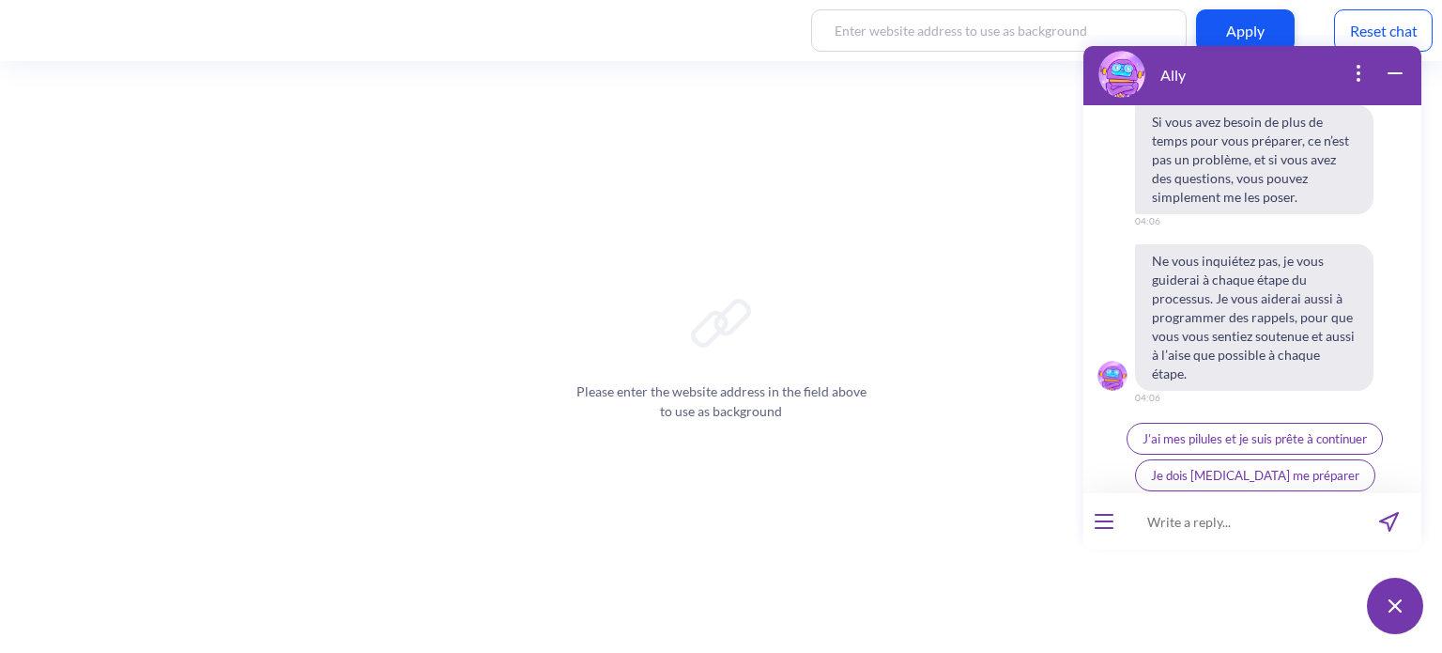
scroll to position [4406, 0]
click at [1260, 434] on span "J’ai mes pilules et je suis prête à continuer" at bounding box center [1255, 432] width 224 height 15
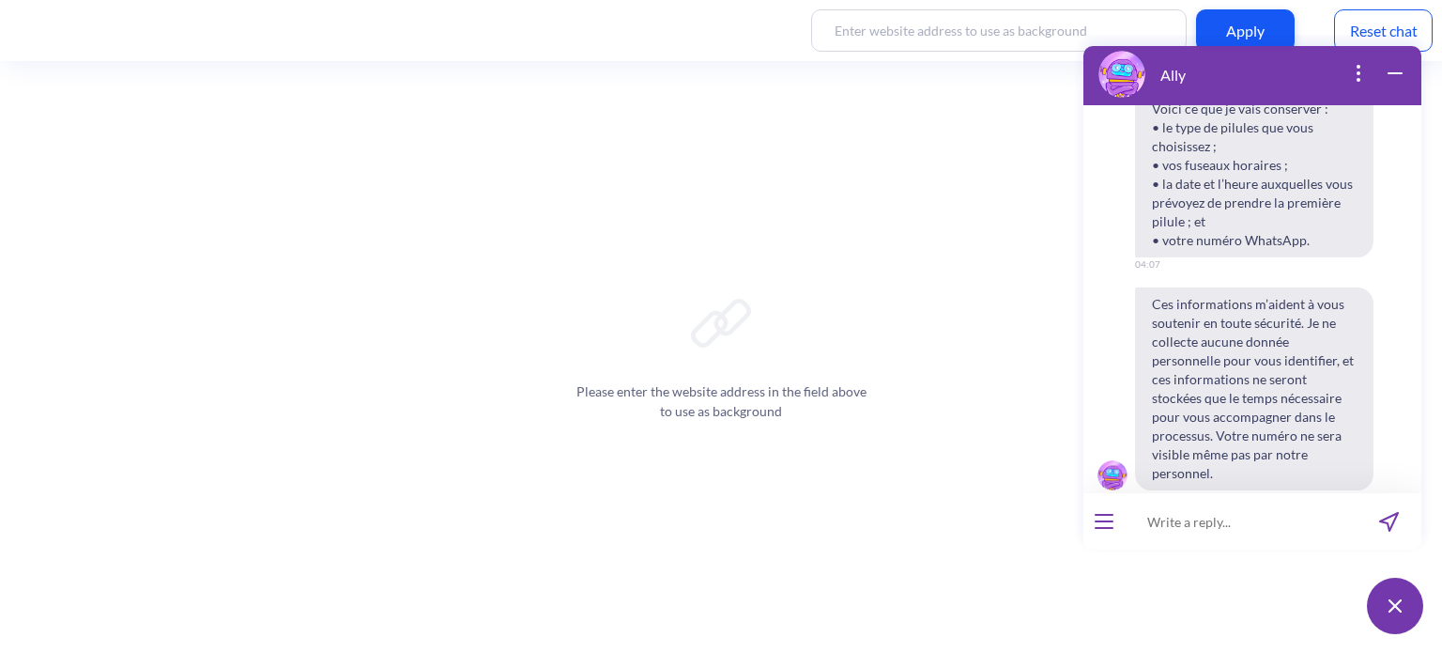
scroll to position [4880, 0]
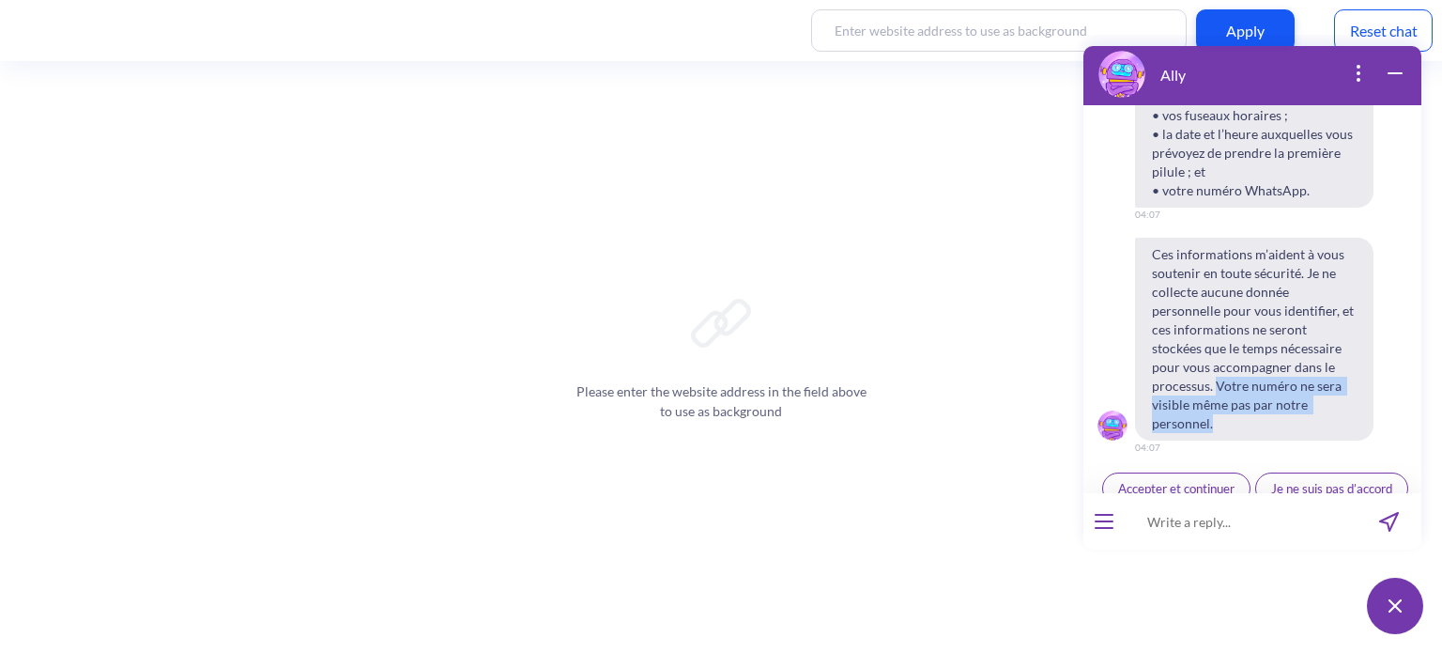
drag, startPoint x: 1290, startPoint y: 404, endPoint x: 1136, endPoint y: 392, distance: 154.5
click at [1136, 392] on span "Ces informations m’aident à vous soutenir en toute sécurité. Je ne collecte auc…" at bounding box center [1254, 339] width 238 height 203
copy span "Votre numéro ne sera visible même pas par notre personnel."
drag, startPoint x: 1297, startPoint y: 404, endPoint x: 1154, endPoint y: 387, distance: 143.7
click at [1154, 387] on span "Ces informations m’aident à vous soutenir en toute sécurité. Je ne collecte auc…" at bounding box center [1254, 339] width 238 height 203
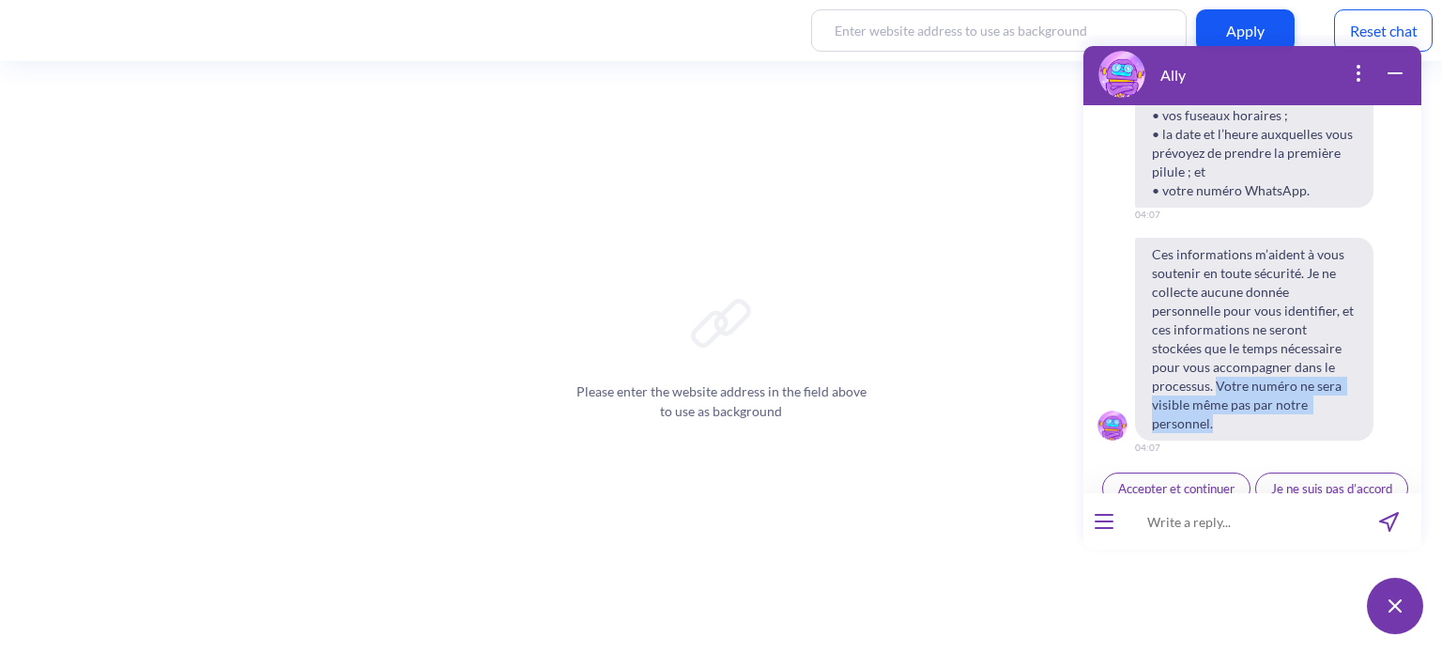
copy span "Votre numéro ne sera visible même pas par notre personnel."
drag, startPoint x: 1293, startPoint y: 404, endPoint x: 1155, endPoint y: 385, distance: 139.3
click at [1155, 385] on span "Ces informations m’aident à vous soutenir en toute sécurité. Je ne collecte auc…" at bounding box center [1254, 339] width 238 height 203
copy span "Votre numéro ne sera visible même pas par notre personnel."
drag, startPoint x: 1152, startPoint y: 385, endPoint x: 1304, endPoint y: 405, distance: 153.4
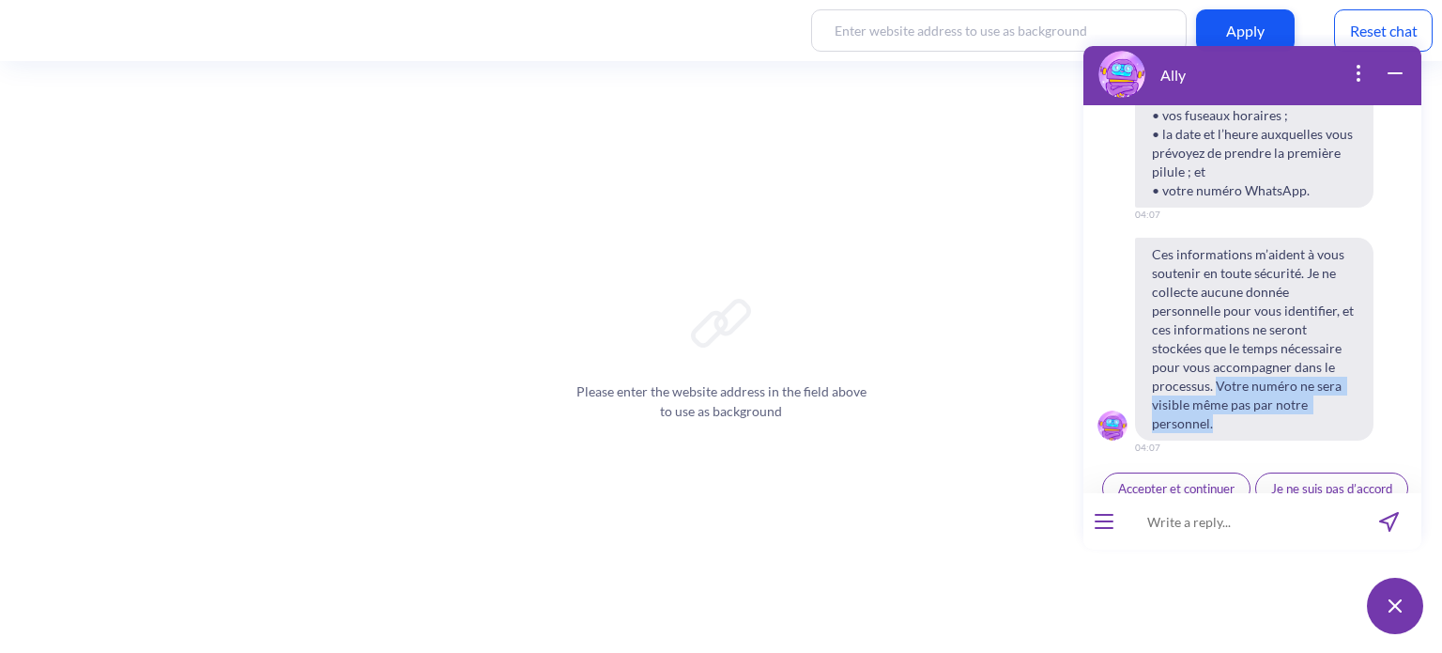
click at [1304, 405] on span "Ces informations m’aident à vous soutenir en toute sécurité. Je ne collecte auc…" at bounding box center [1254, 339] width 238 height 203
click at [1188, 481] on span "Accepter et continuer" at bounding box center [1176, 488] width 116 height 15
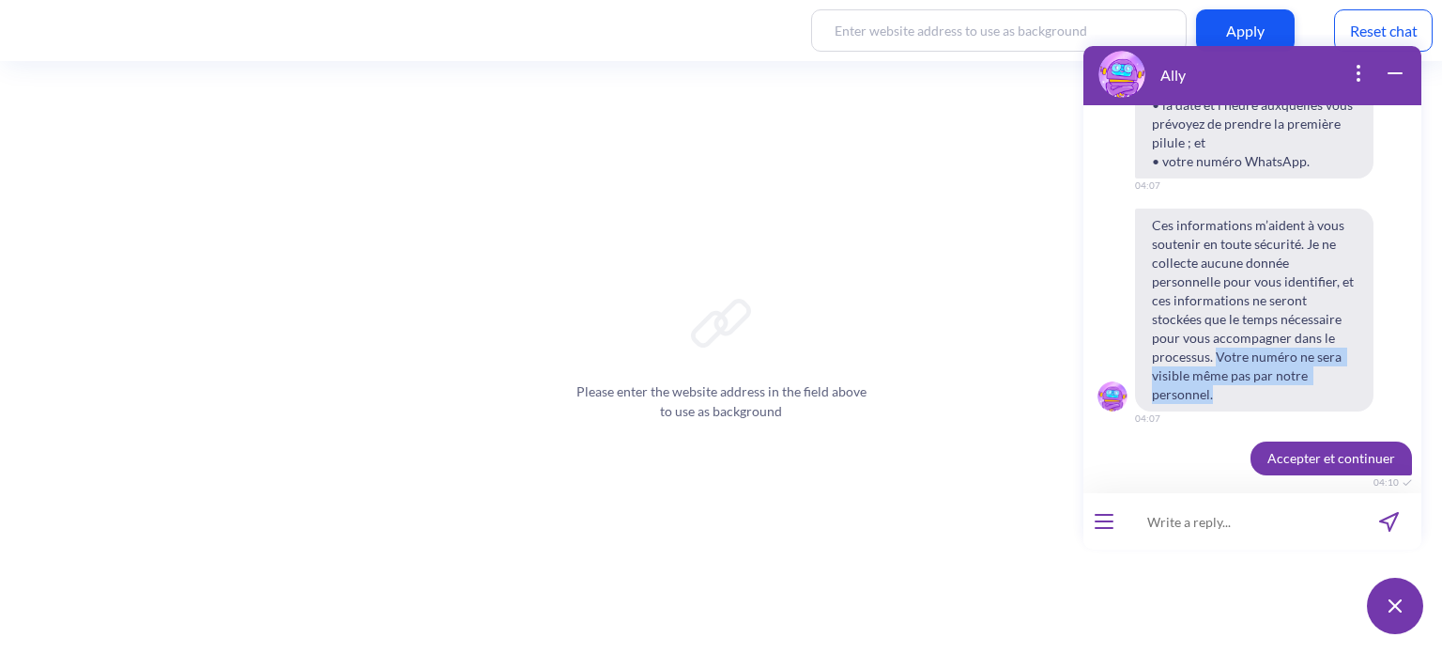
scroll to position [5213, 0]
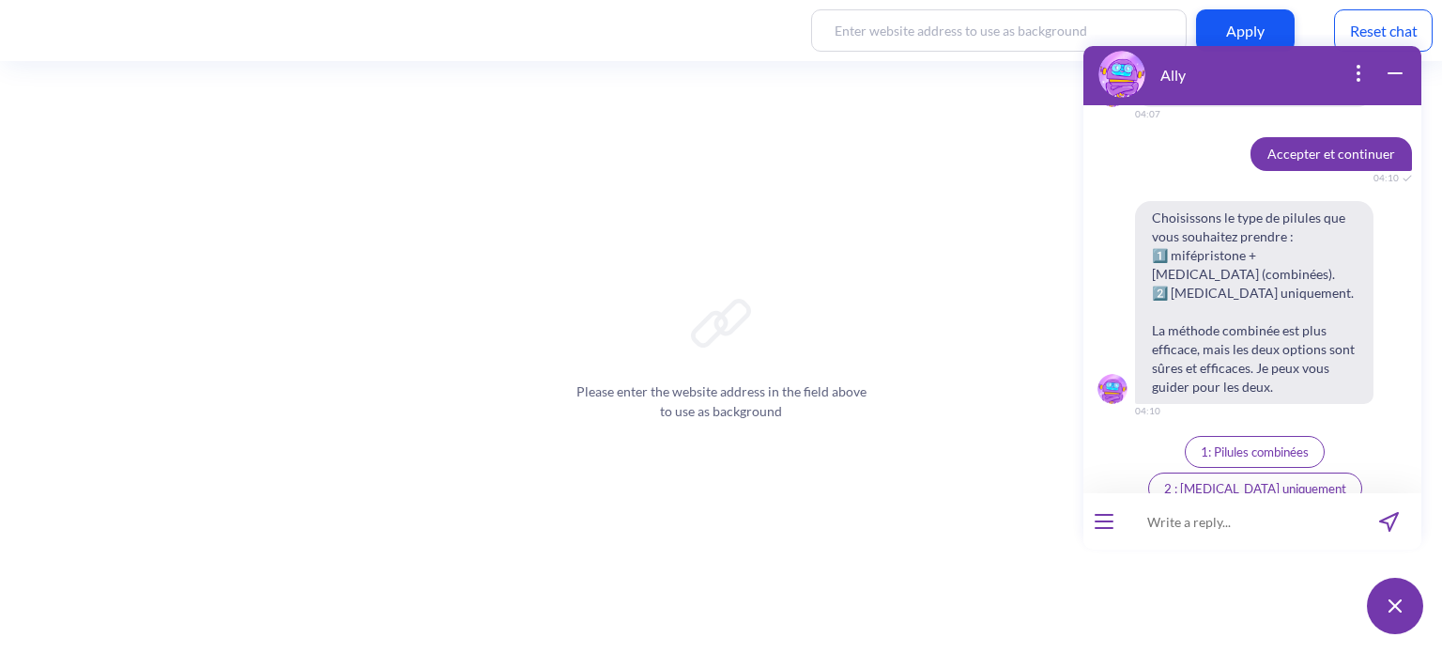
click at [1231, 444] on span "1: Pilules combinées" at bounding box center [1255, 451] width 108 height 15
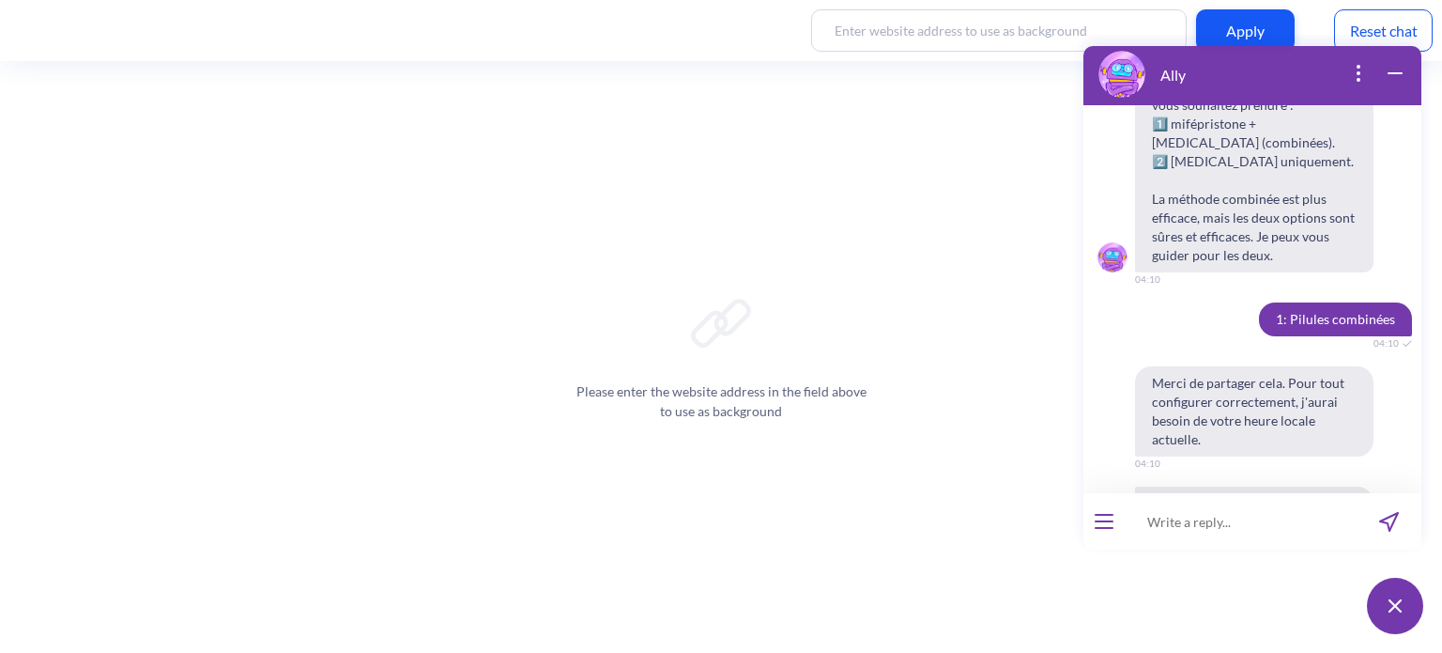
scroll to position [5446, 0]
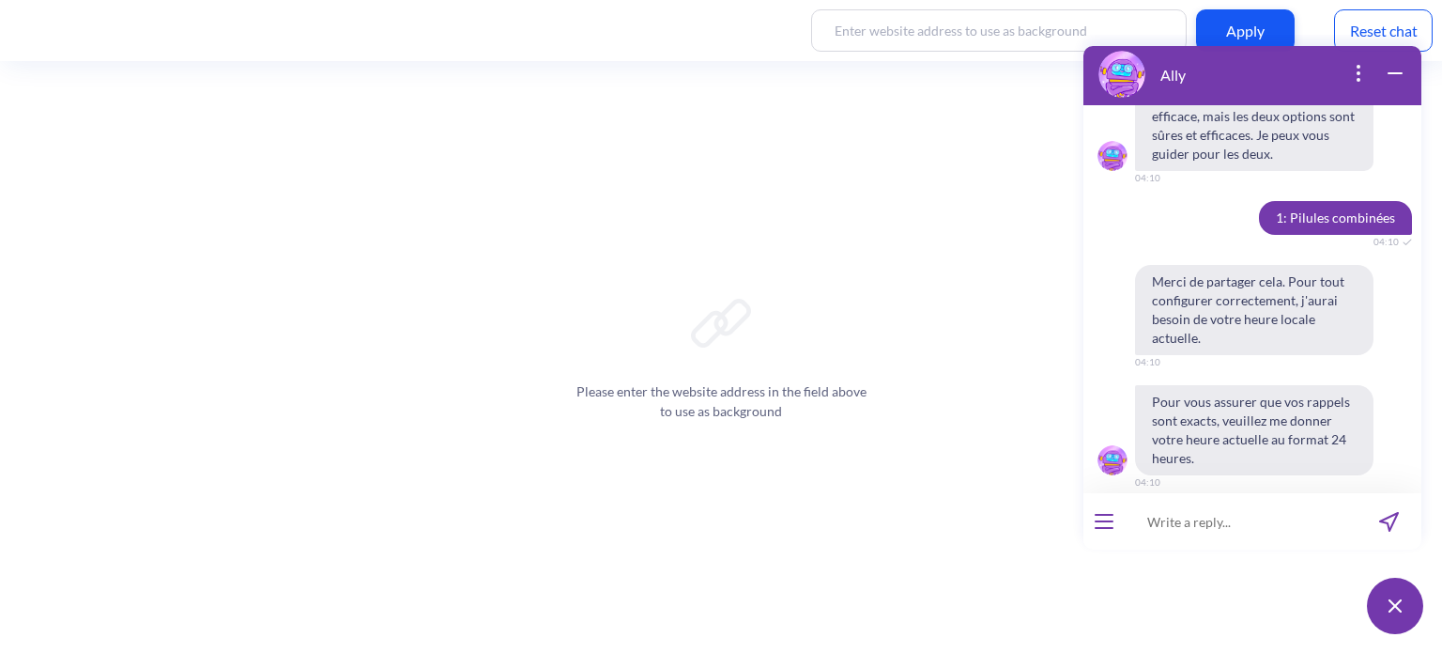
click at [1192, 523] on input at bounding box center [1241, 521] width 232 height 56
type input "16h10"
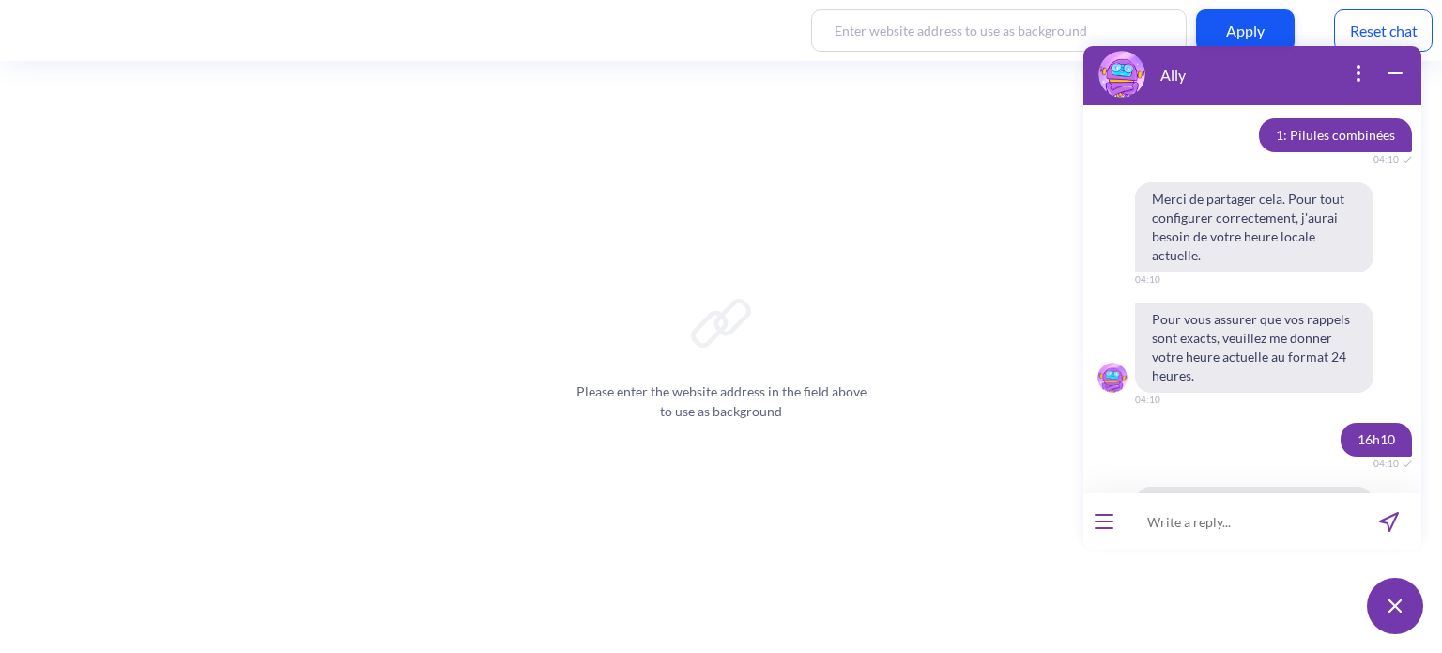
scroll to position [5630, 0]
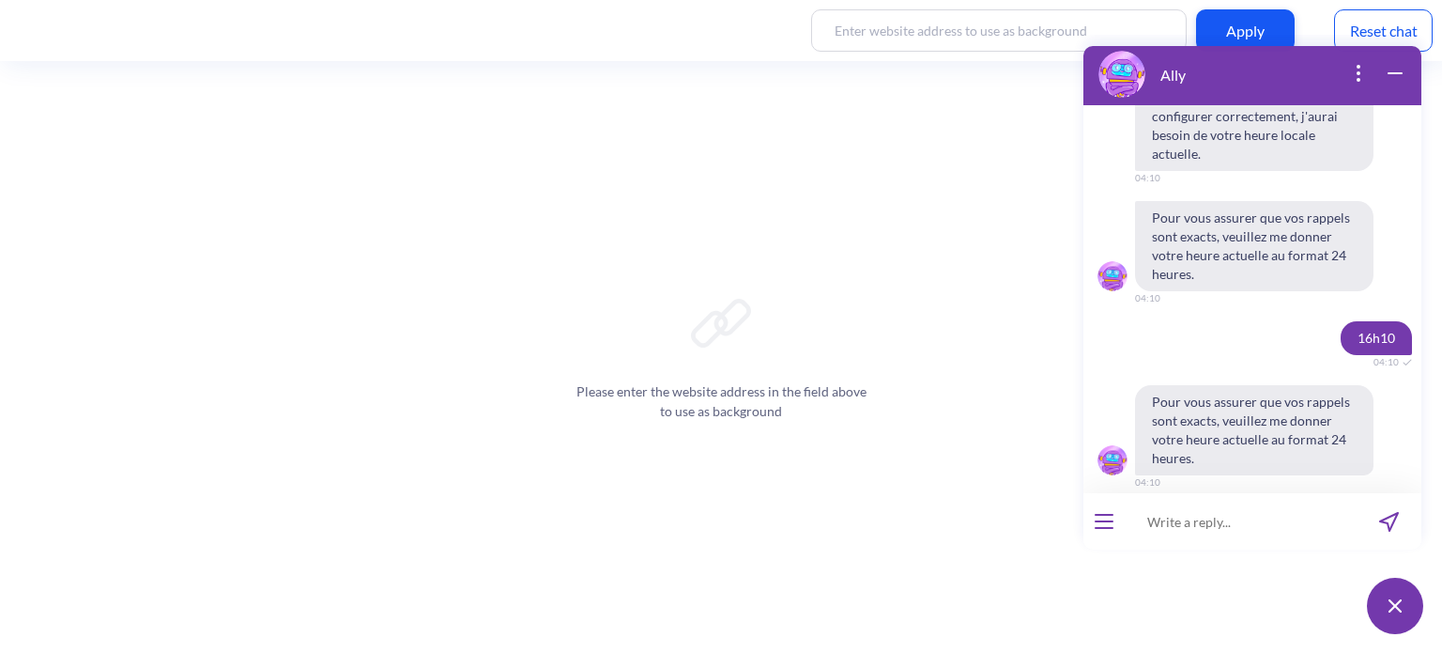
click at [1226, 515] on input at bounding box center [1241, 521] width 232 height 56
type input "16:30"
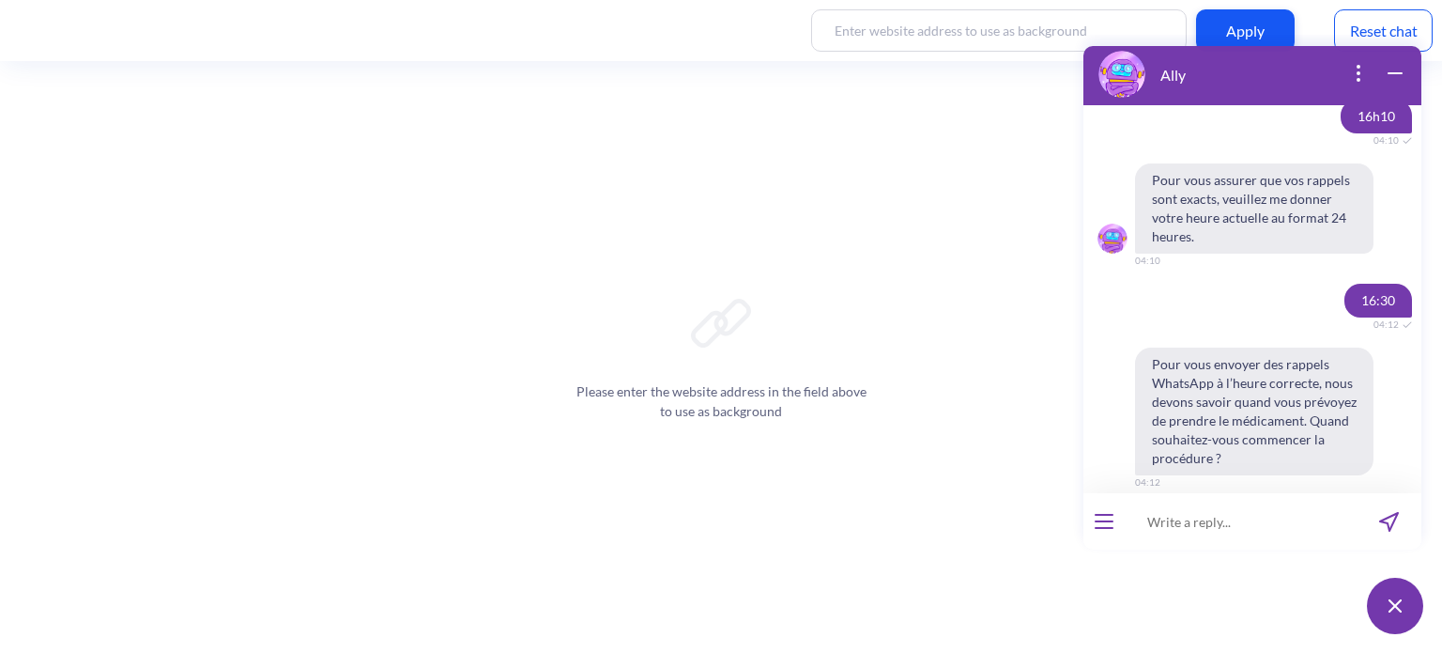
scroll to position [5953, 0]
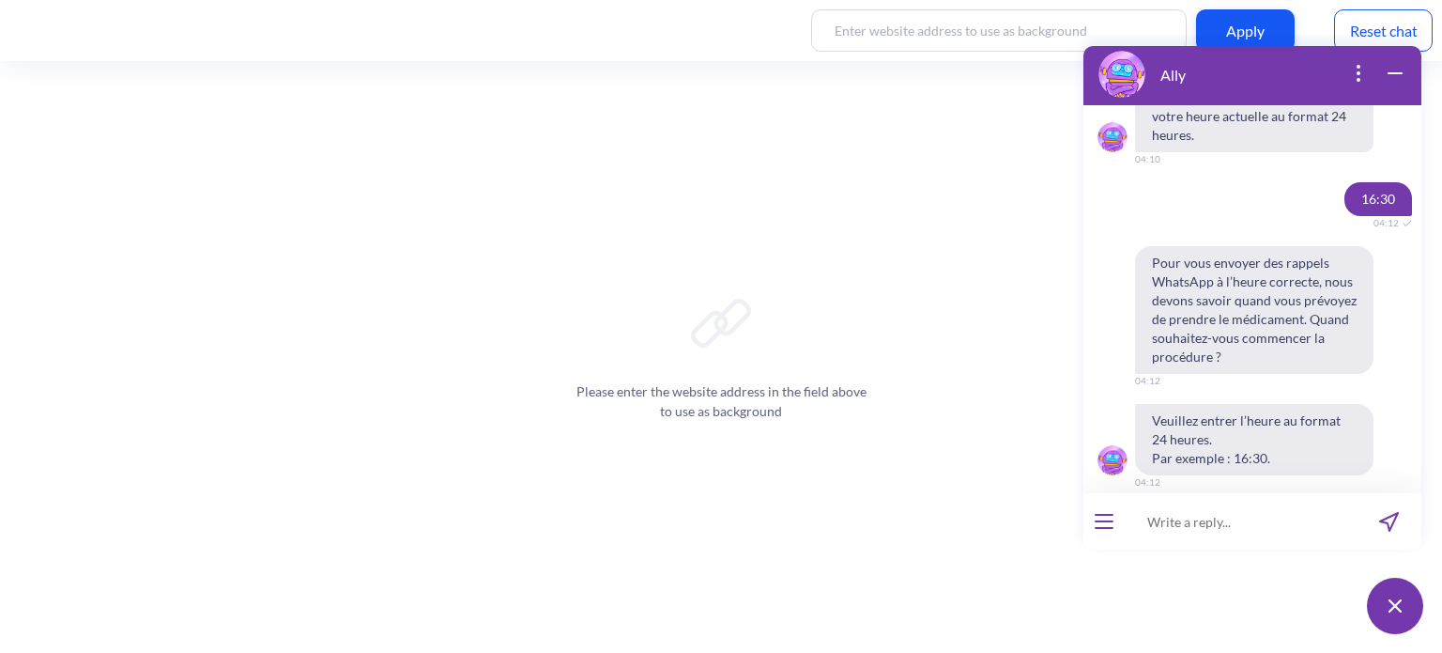
click at [1176, 531] on input at bounding box center [1241, 521] width 232 height 56
type input "16:32"
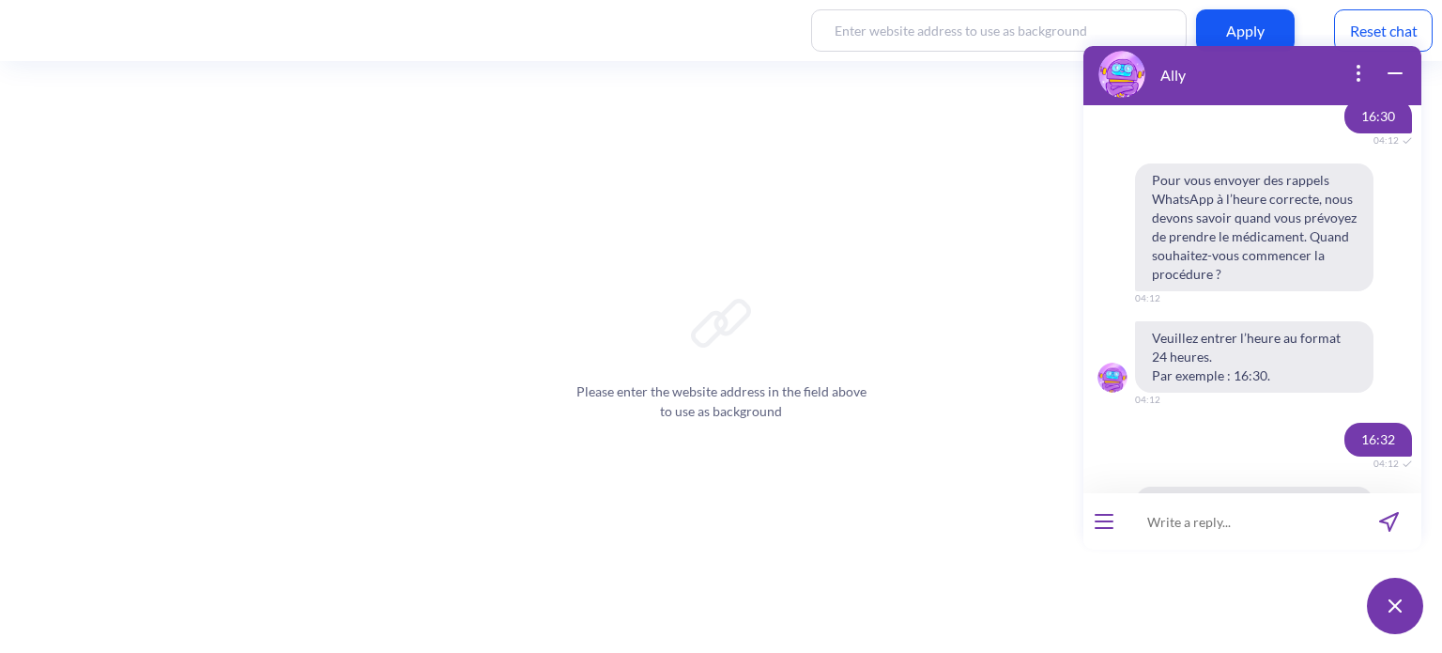
scroll to position [6229, 0]
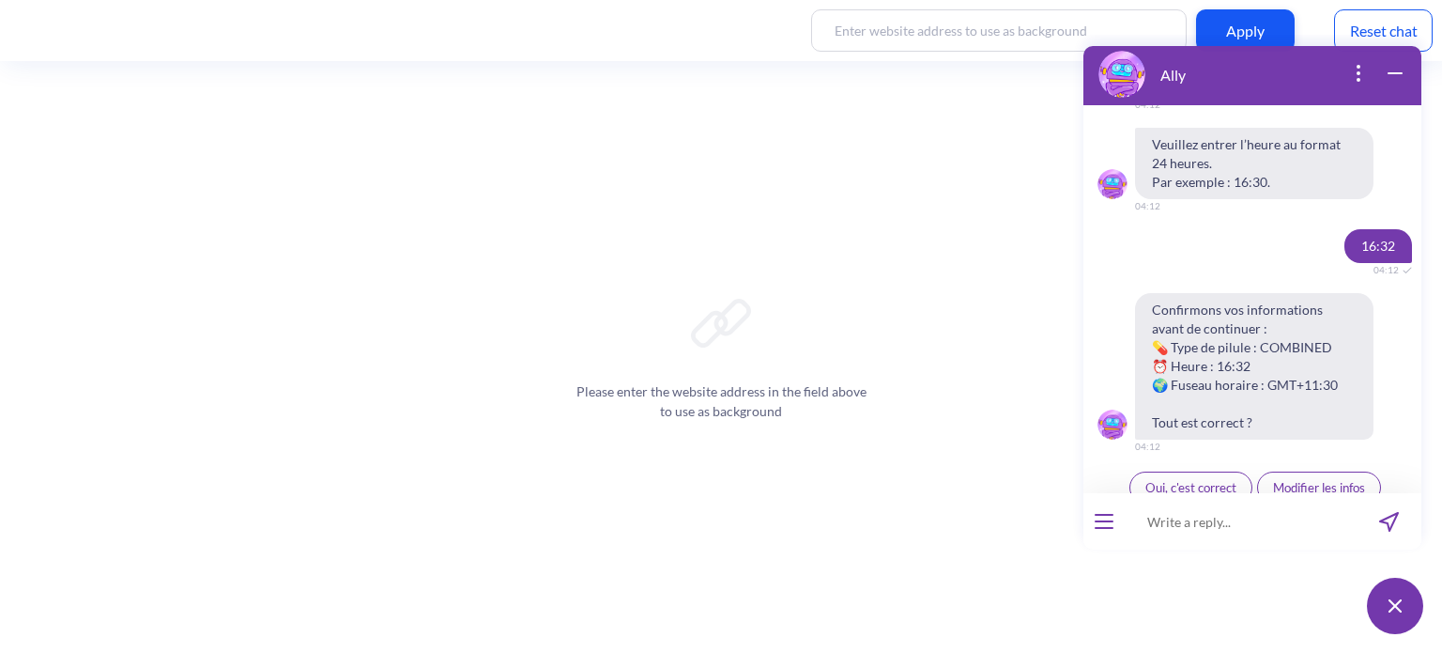
click at [1162, 480] on span "Oui, c'est correct" at bounding box center [1191, 487] width 91 height 15
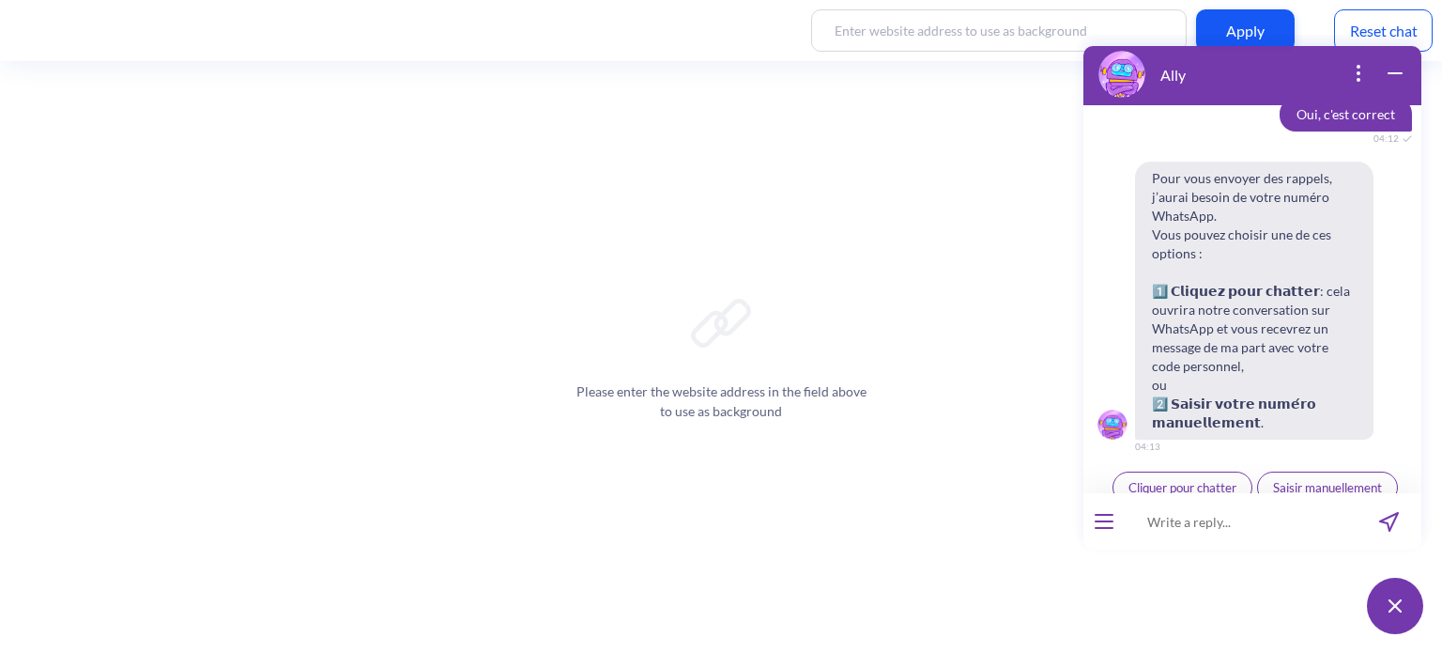
scroll to position [6600, 0]
click at [1187, 481] on span "Cliquer pour chatter" at bounding box center [1183, 488] width 108 height 15
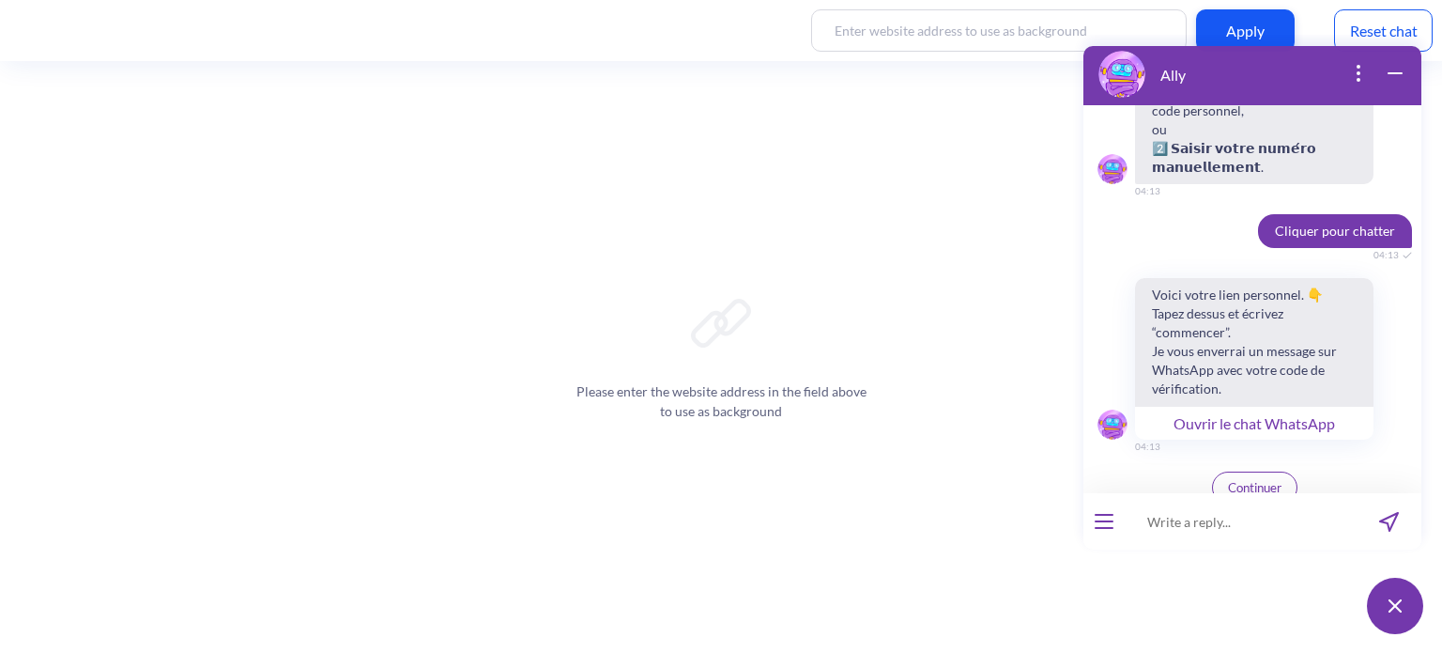
scroll to position [6796, 0]
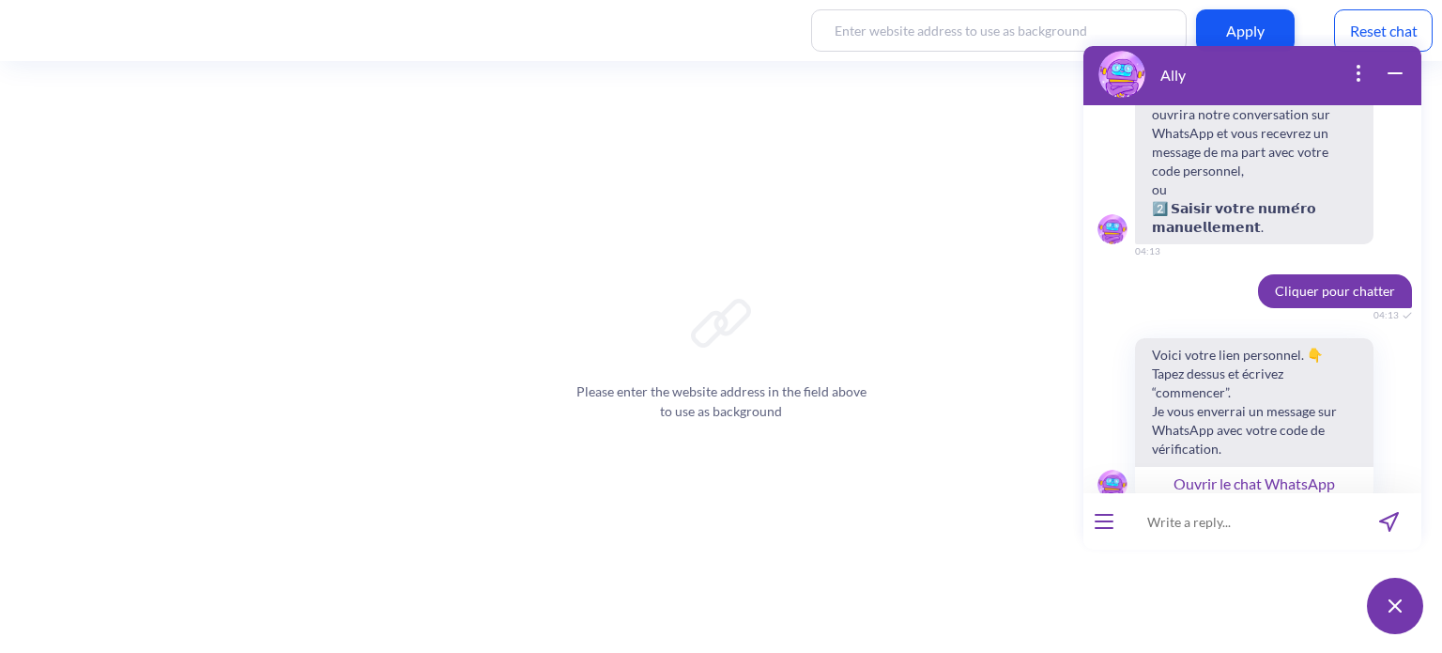
click at [1202, 187] on span "Pour vous envoyer des rappels, j’aurai besoin de votre numéro WhatsApp. Vous po…" at bounding box center [1254, 105] width 238 height 278
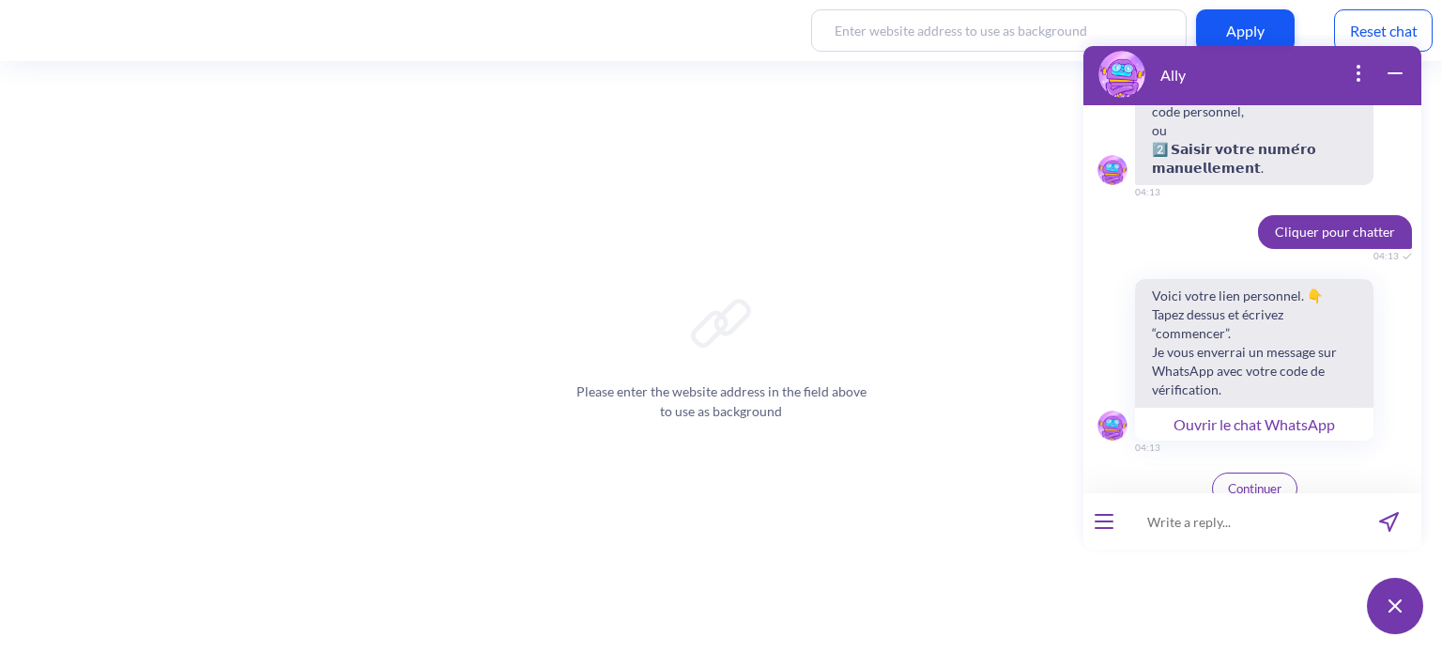
click at [1196, 522] on input at bounding box center [1241, 521] width 232 height 56
type input "saisr Mon numero"
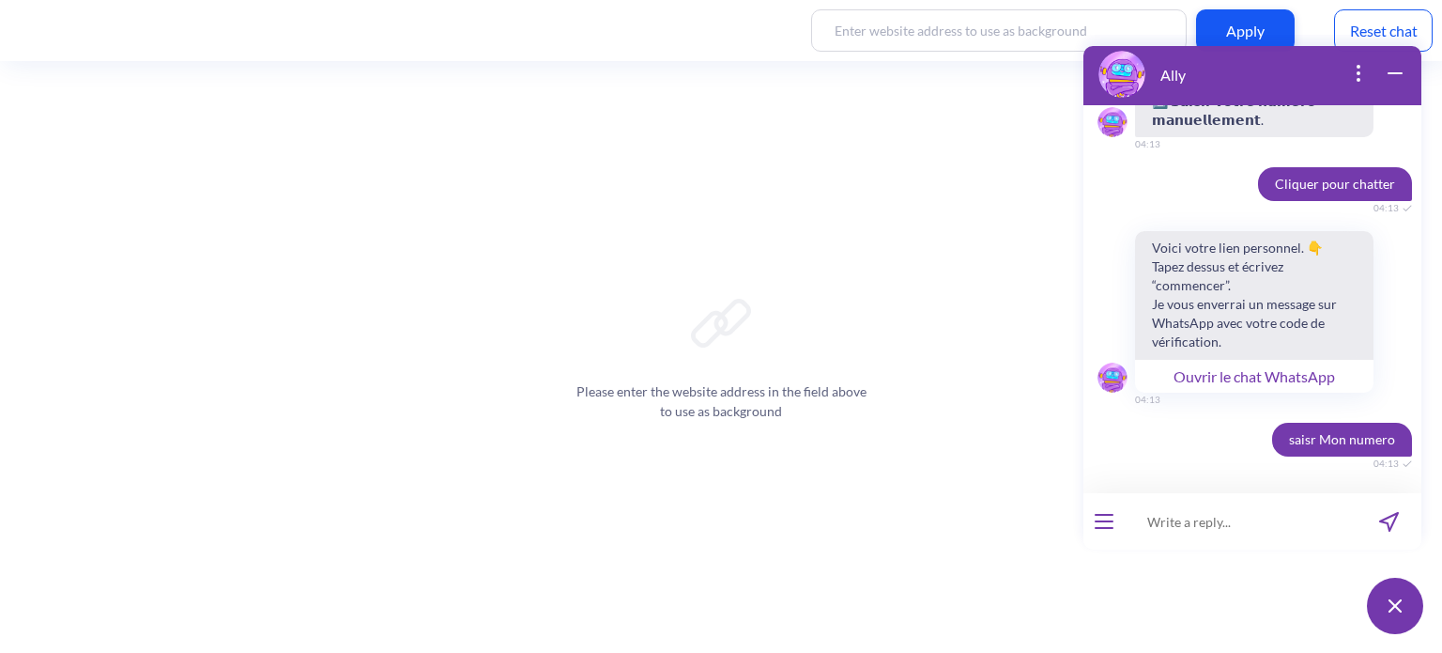
scroll to position [7022, 0]
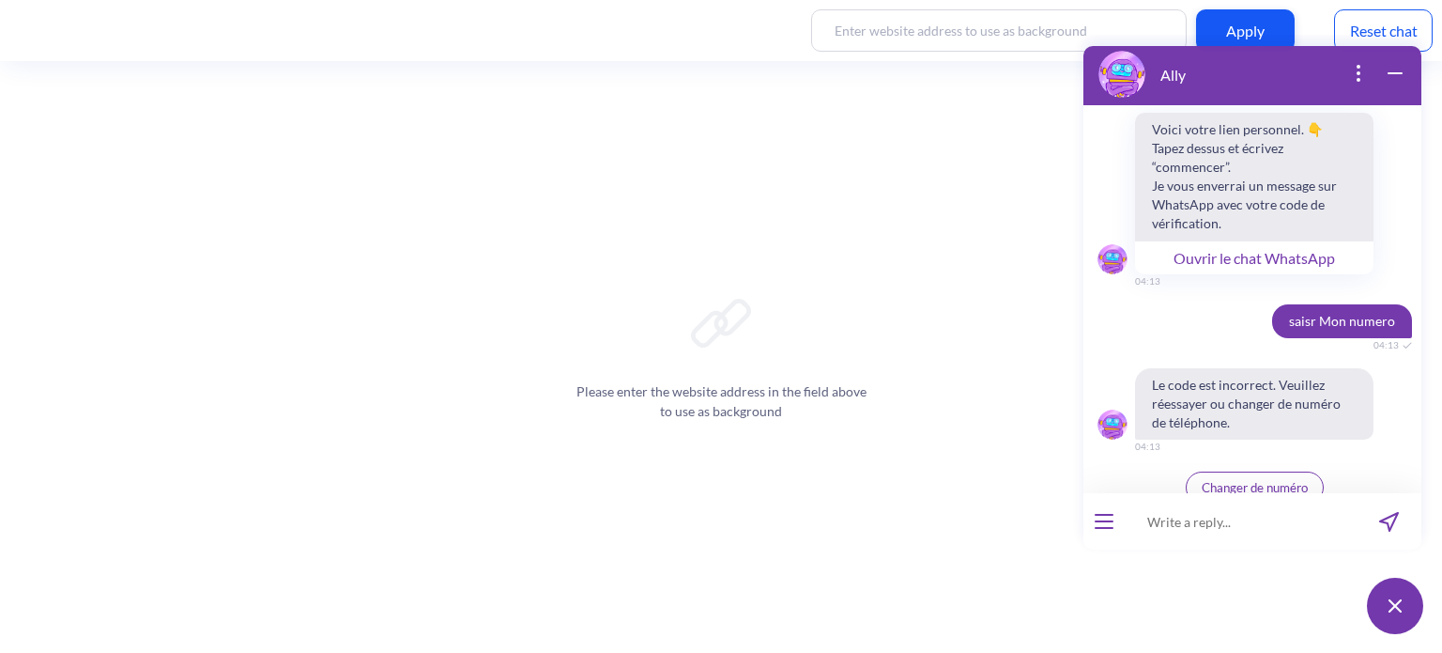
click at [1258, 480] on span "Changer de numéro" at bounding box center [1255, 487] width 106 height 15
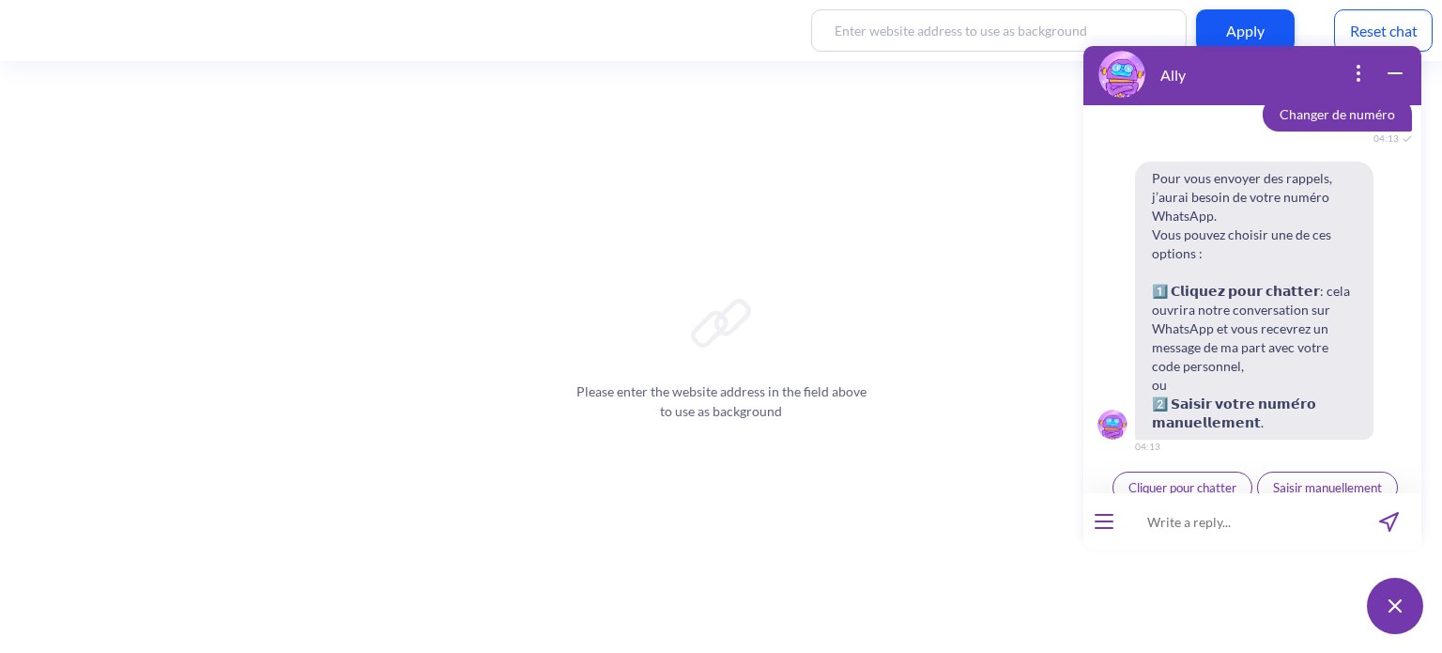
scroll to position [7393, 0]
click at [1302, 481] on span "Saisir manuellement" at bounding box center [1327, 488] width 109 height 15
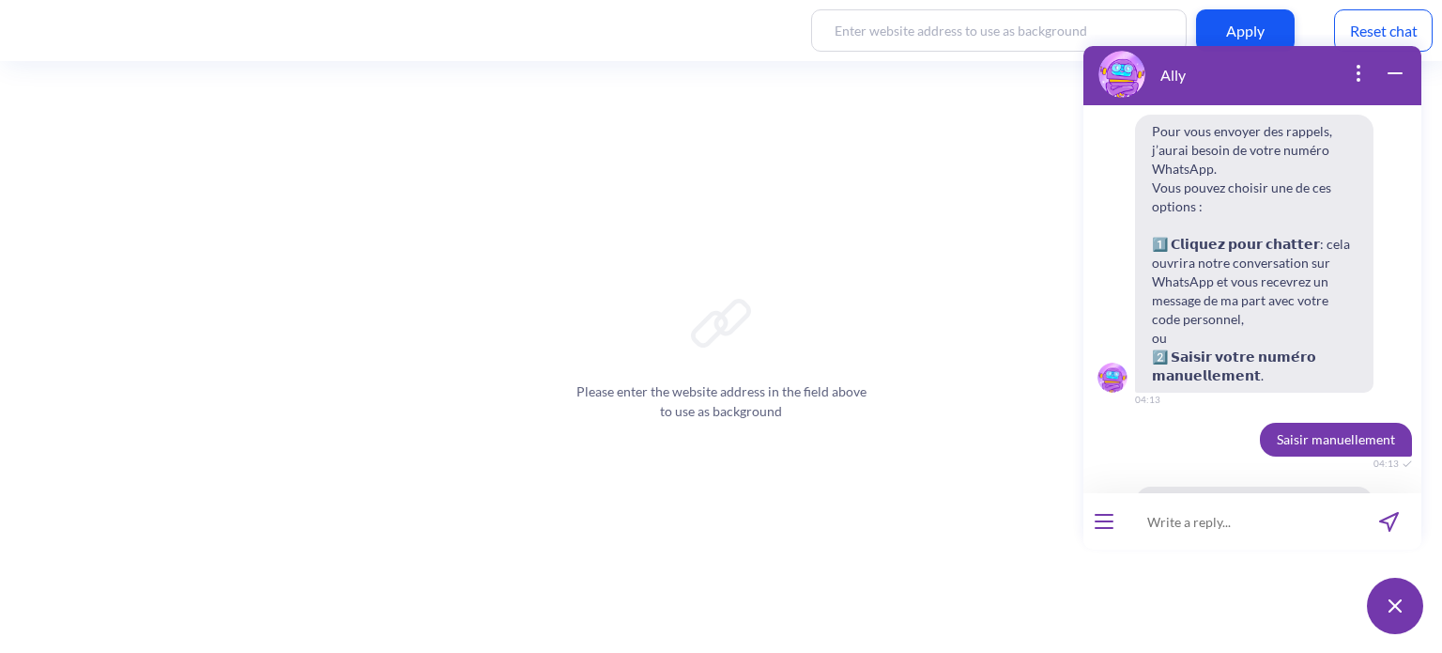
scroll to position [7523, 0]
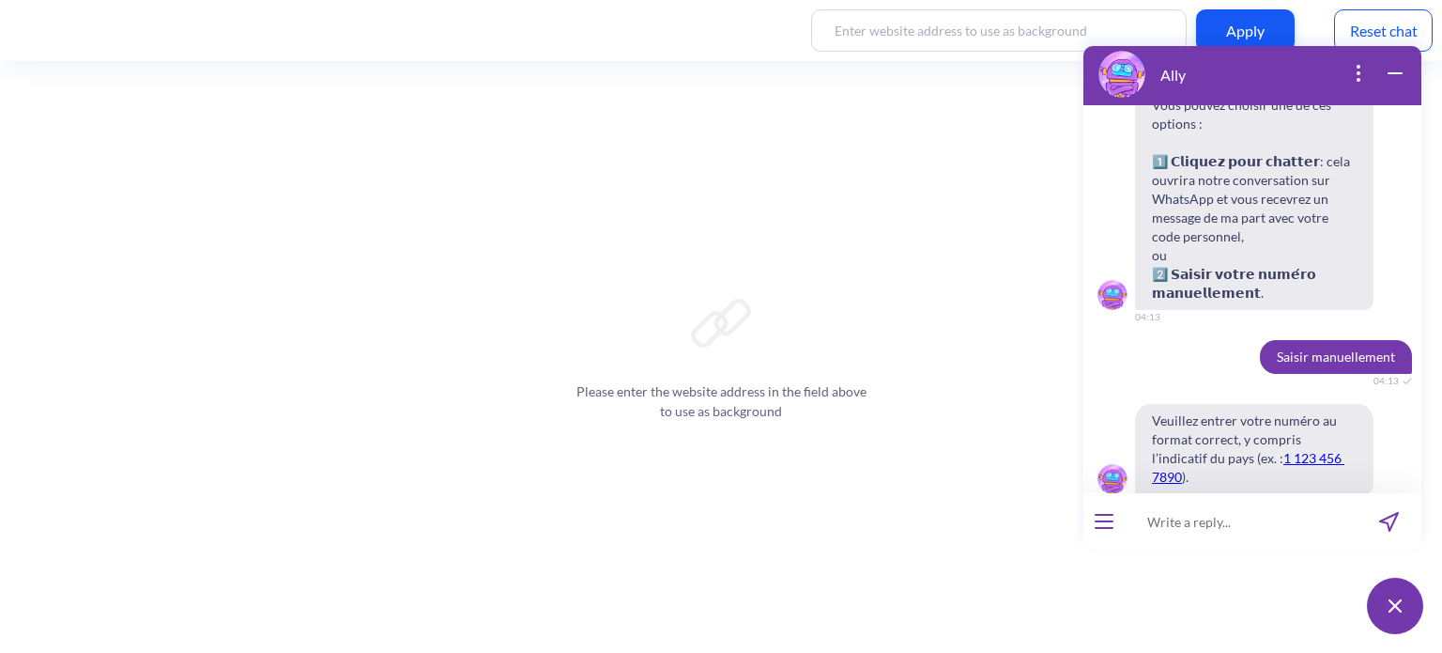
click at [1188, 514] on input at bounding box center [1241, 521] width 232 height 56
type input "5"
type input "61408479066"
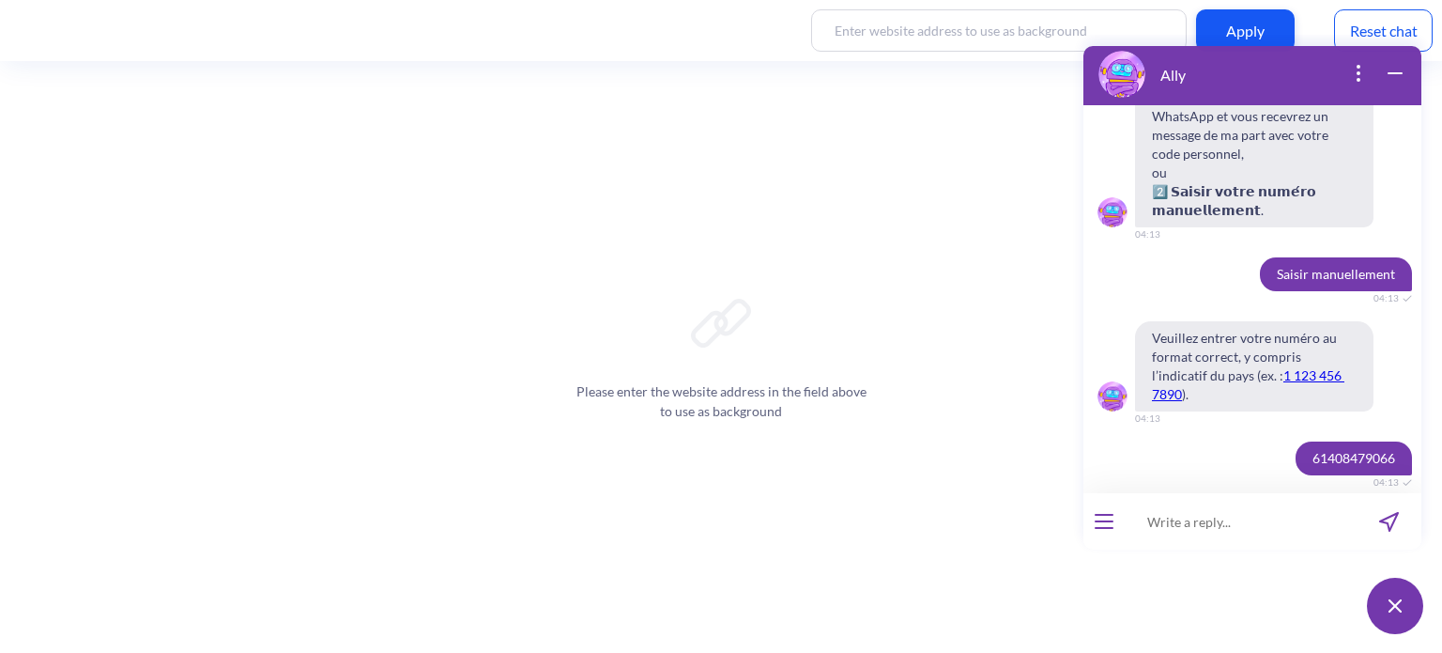
scroll to position [7818, 0]
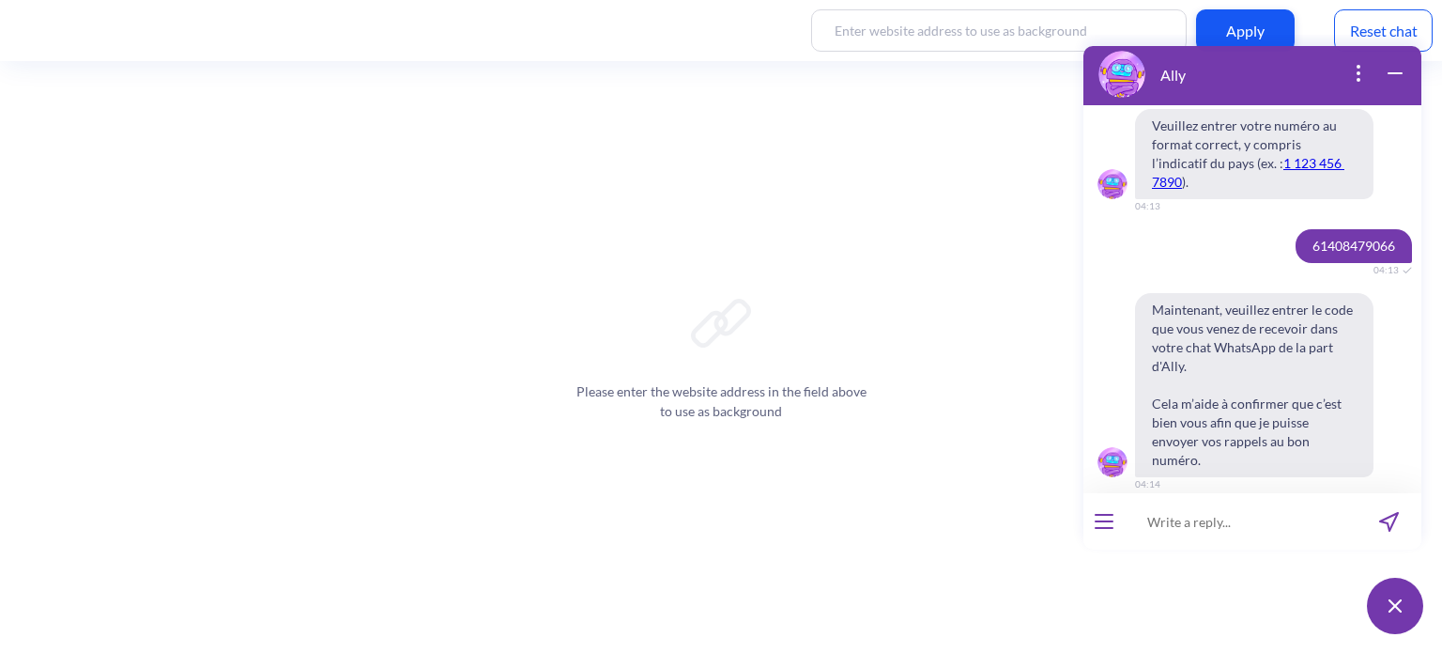
click at [1181, 529] on input at bounding box center [1241, 521] width 232 height 56
type input "336178"
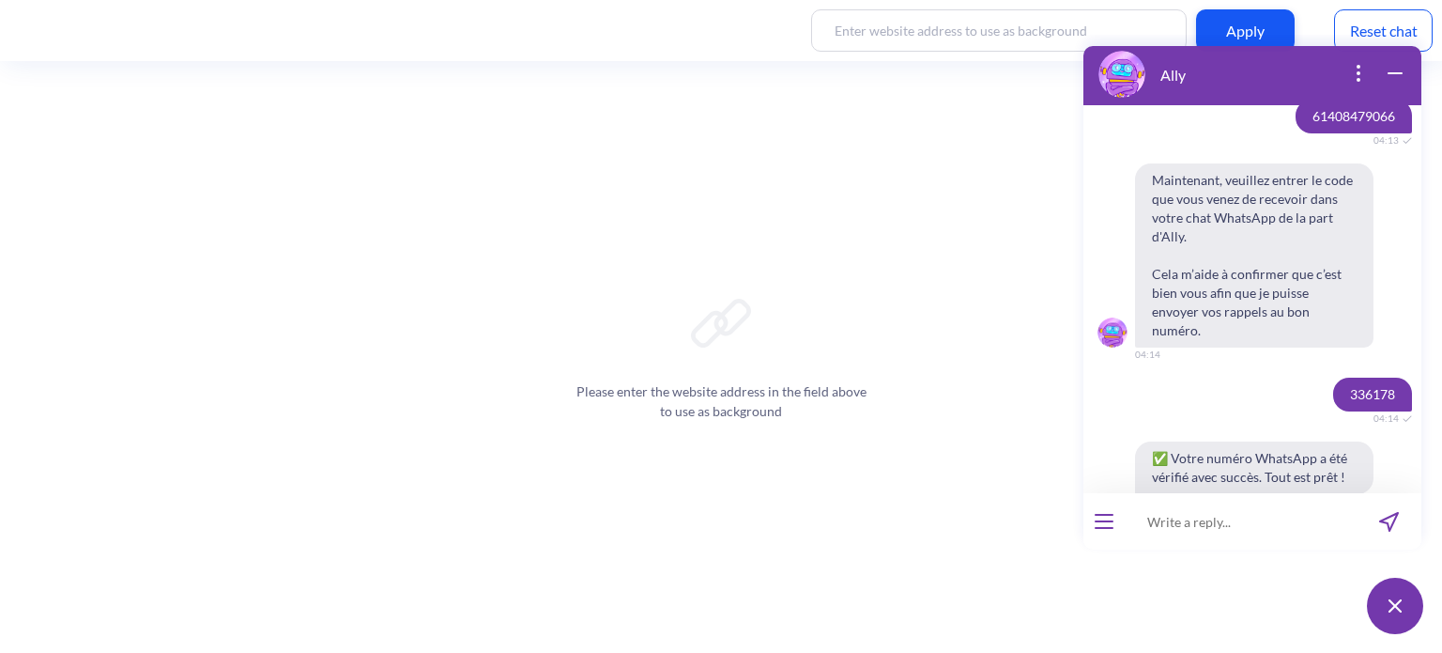
scroll to position [8047, 0]
